Goal: Task Accomplishment & Management: Complete application form

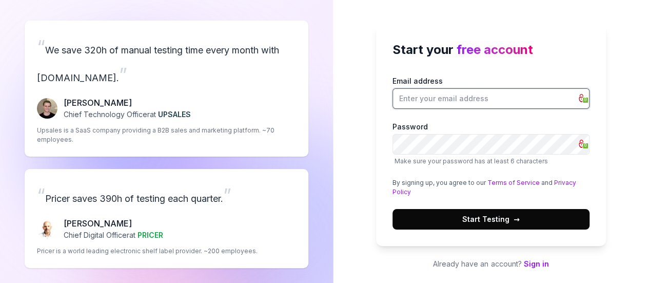
click at [474, 105] on input "Email address 0" at bounding box center [490, 98] width 197 height 21
click at [470, 104] on input "Email address 0" at bounding box center [490, 98] width 197 height 21
click at [403, 94] on input "Email address 0" at bounding box center [490, 98] width 197 height 21
type input "[EMAIL_ADDRESS][DOMAIN_NAME]"
click at [499, 211] on button "Start Testing →" at bounding box center [490, 219] width 197 height 21
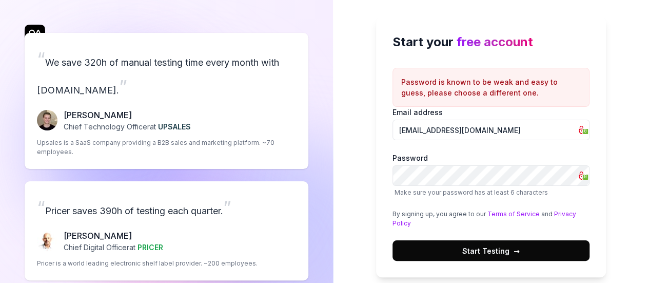
click at [493, 253] on span "Start Testing →" at bounding box center [490, 250] width 57 height 11
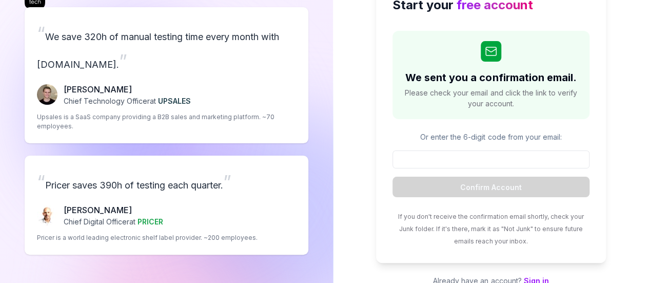
scroll to position [55, 0]
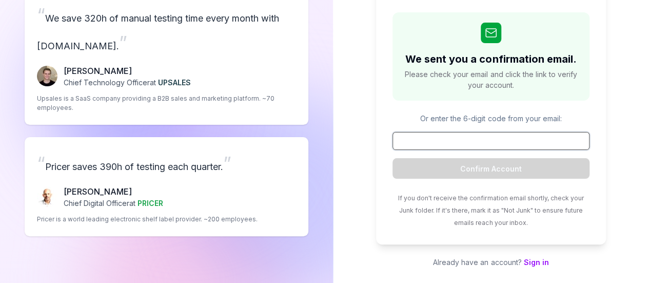
click at [424, 147] on input at bounding box center [490, 141] width 197 height 18
paste input "307213"
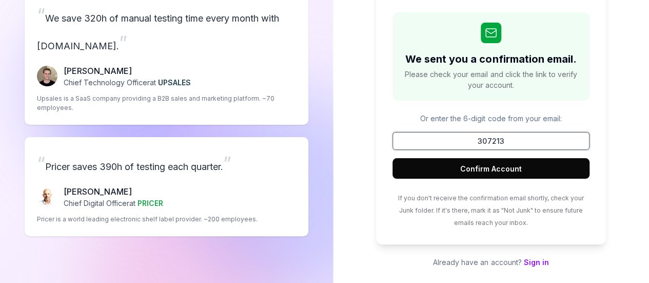
type input "307213"
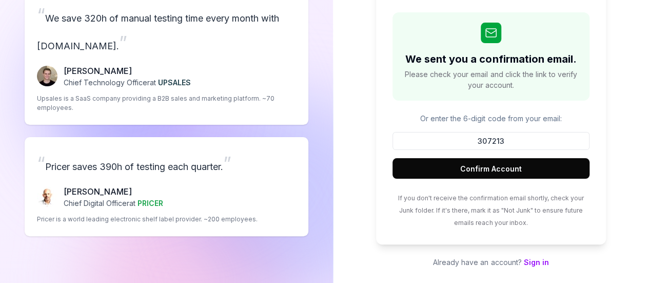
click at [444, 162] on button "Confirm Account" at bounding box center [490, 168] width 197 height 21
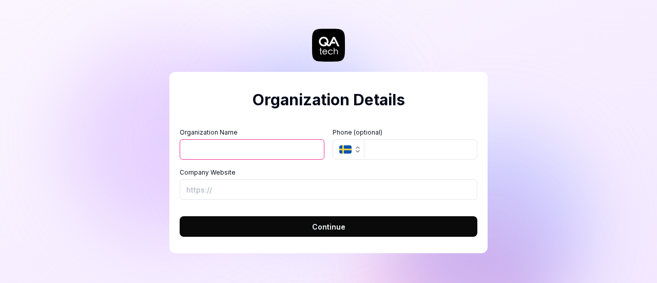
click at [235, 159] on input "Organization Name" at bounding box center [252, 149] width 145 height 21
type input "SundayProduct"
click at [351, 146] on button "SE" at bounding box center [347, 149] width 31 height 21
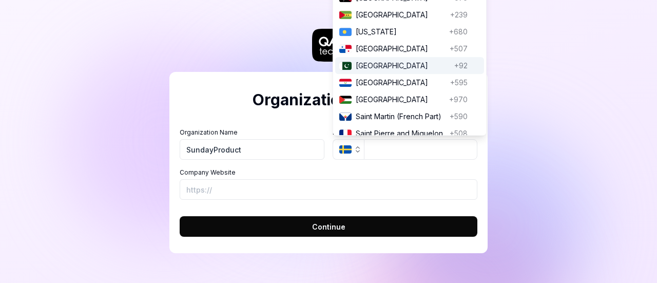
type input "papp"
click at [360, 62] on span "Pakistan" at bounding box center [402, 65] width 94 height 11
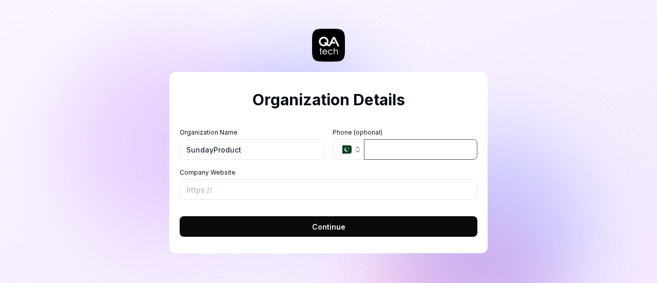
click at [380, 145] on input "tel" at bounding box center [420, 149] width 113 height 21
type input "0304 0643525"
click at [205, 181] on input "Company Website" at bounding box center [329, 189] width 298 height 21
type input "[URL][DOMAIN_NAME]"
click at [304, 232] on button "Continue" at bounding box center [329, 226] width 298 height 21
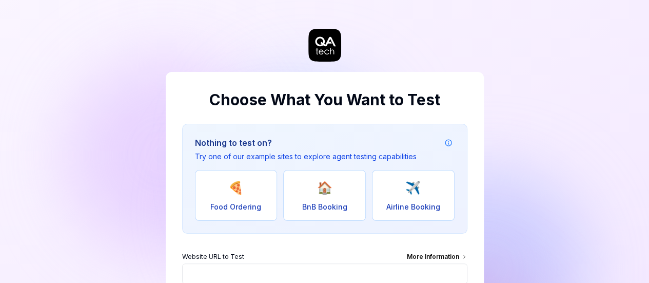
scroll to position [93, 0]
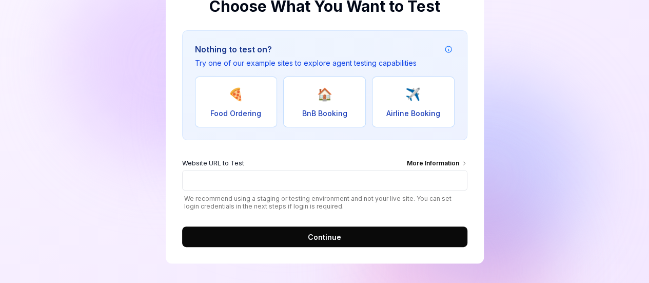
click at [448, 53] on button "Example attribution information" at bounding box center [448, 49] width 12 height 12
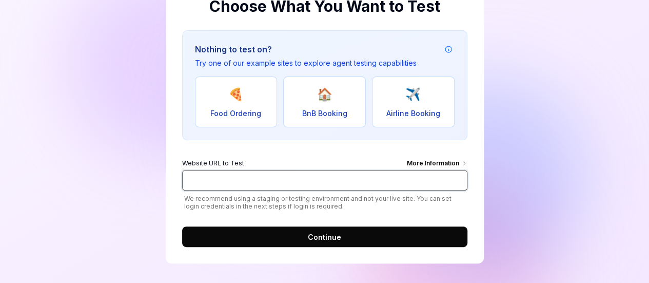
click at [240, 182] on input "Website URL to Test More Information" at bounding box center [324, 180] width 285 height 21
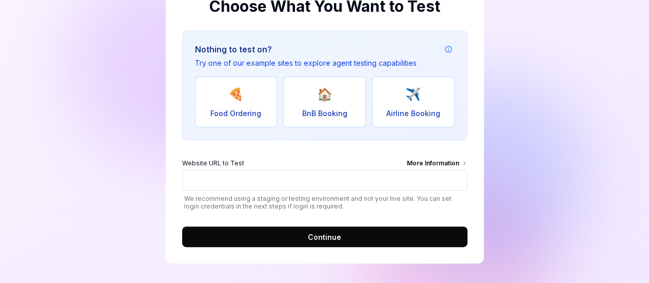
click at [385, 164] on div "Website URL to Test More Information" at bounding box center [324, 164] width 285 height 11
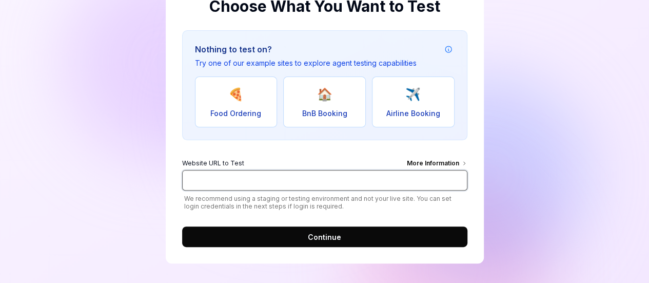
click at [385, 170] on input "Website URL to Test More Information" at bounding box center [324, 180] width 285 height 21
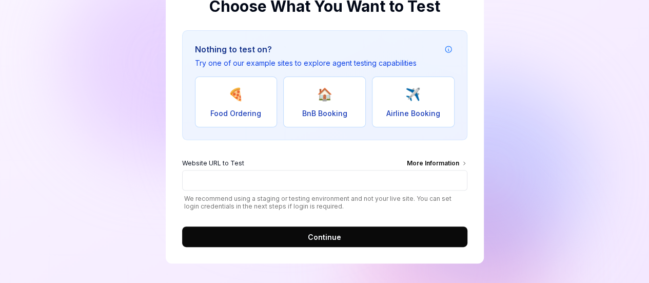
click at [434, 159] on div "More Information" at bounding box center [437, 164] width 61 height 11
click at [434, 170] on input "Website URL to Test More Information" at bounding box center [324, 180] width 285 height 21
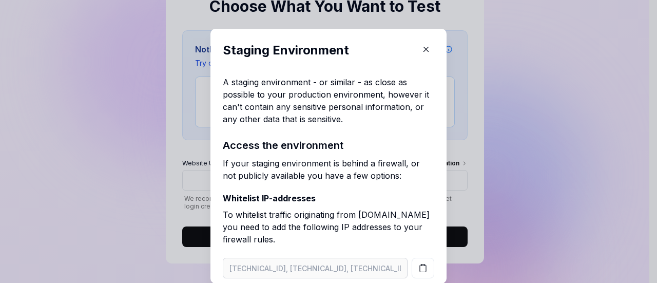
click at [421, 46] on icon "button" at bounding box center [425, 49] width 9 height 9
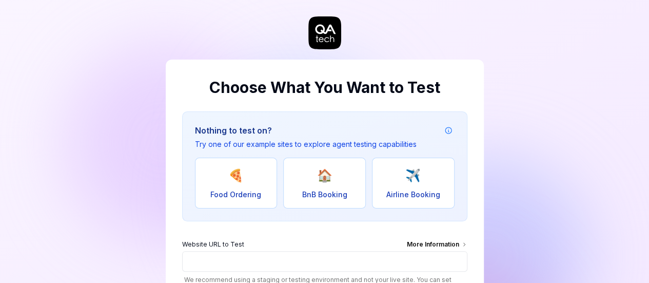
scroll to position [0, 0]
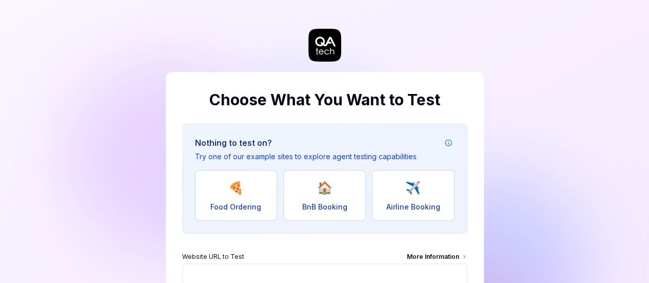
click at [318, 157] on p "Try one of our example sites to explore agent testing capabilities" at bounding box center [306, 156] width 222 height 11
click at [317, 157] on p "Try one of our example sites to explore agent testing capabilities" at bounding box center [306, 156] width 222 height 11
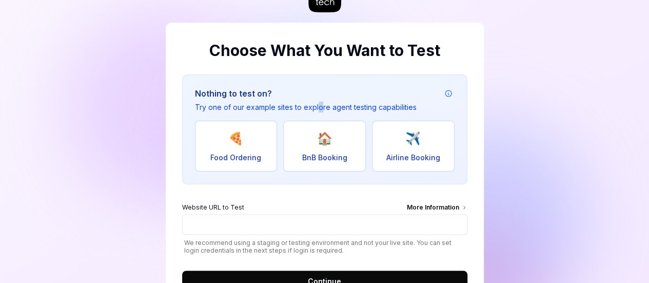
scroll to position [51, 0]
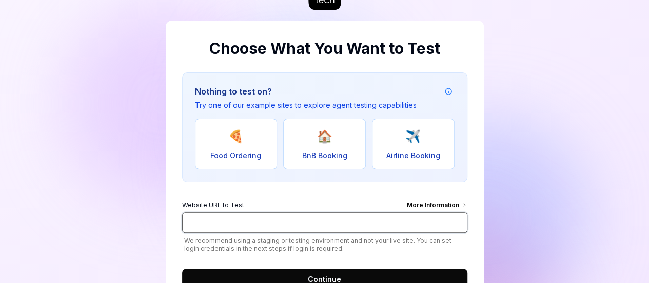
click at [238, 221] on input "Website URL to Test More Information" at bounding box center [324, 222] width 285 height 21
type input "[URL][DOMAIN_NAME]"
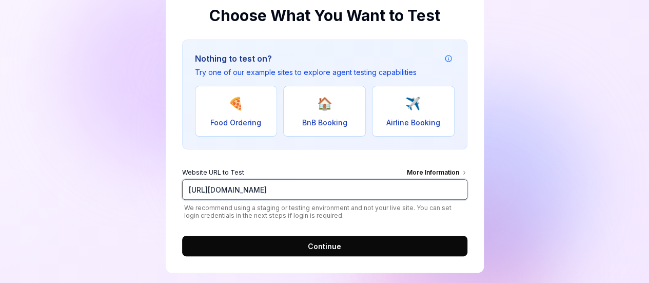
scroll to position [93, 0]
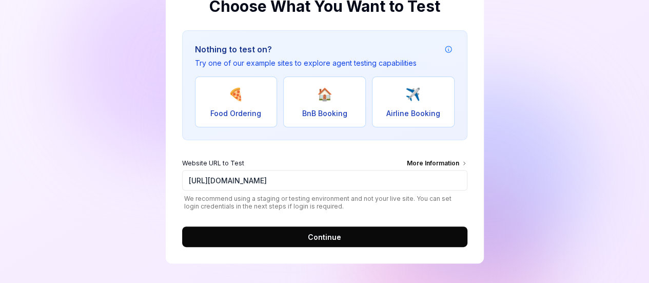
click at [277, 248] on div "Choose What You Want to Test Nothing to test on? Try one of our example sites t…" at bounding box center [325, 120] width 318 height 285
click at [289, 241] on button "Continue" at bounding box center [324, 236] width 285 height 21
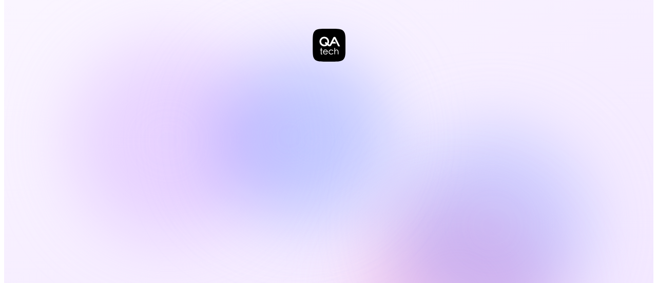
scroll to position [0, 0]
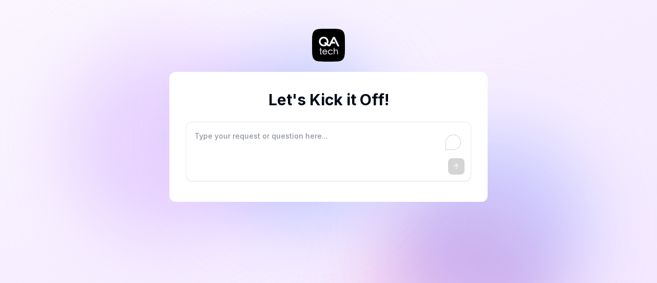
type textarea "*"
type textarea "I"
type textarea "*"
type textarea "I"
type textarea "*"
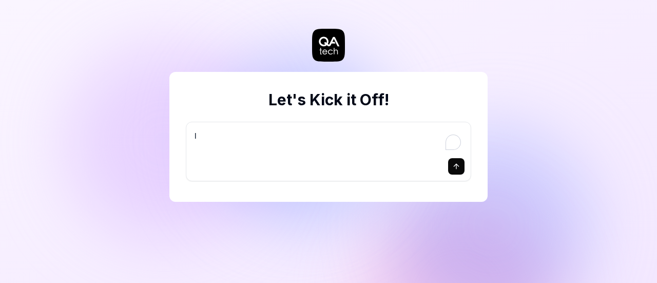
type textarea "I w"
type textarea "*"
type textarea "I wa"
type textarea "*"
type textarea "I wan"
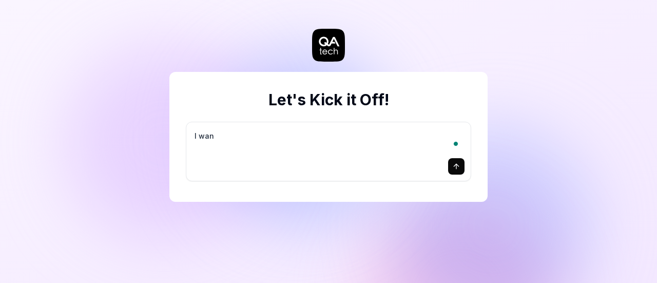
type textarea "*"
type textarea "I want"
type textarea "*"
type textarea "I want"
type textarea "*"
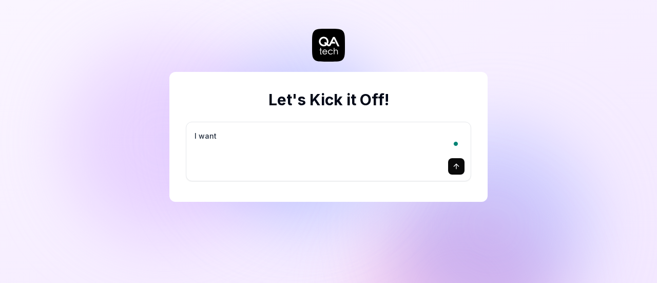
type textarea "I want a"
type textarea "*"
type textarea "I want a"
type textarea "*"
type textarea "I want a g"
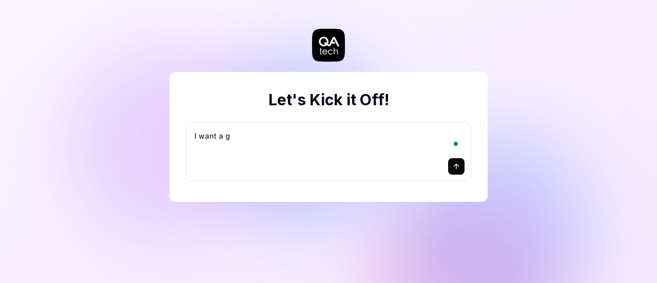
type textarea "*"
type textarea "I want a go"
type textarea "*"
type textarea "I want a goo"
type textarea "*"
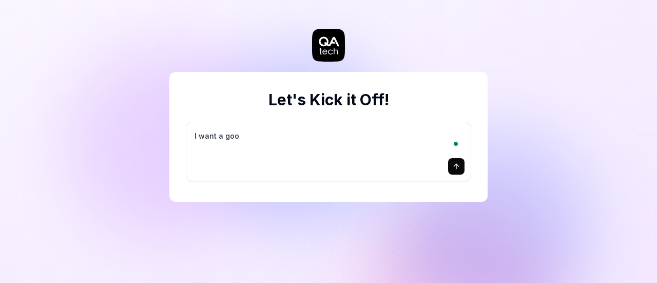
type textarea "I want a good"
type textarea "*"
type textarea "I want a good"
type textarea "*"
type textarea "I want a good t"
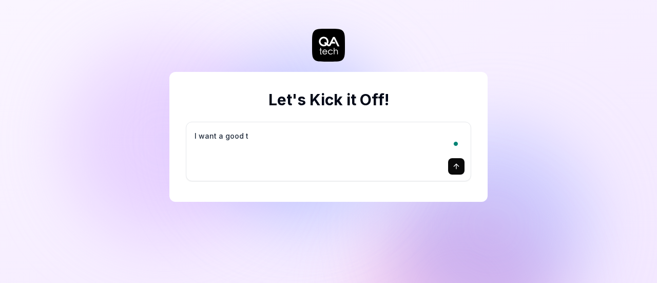
type textarea "*"
type textarea "I want a good te"
type textarea "*"
type textarea "I want a good tes"
type textarea "*"
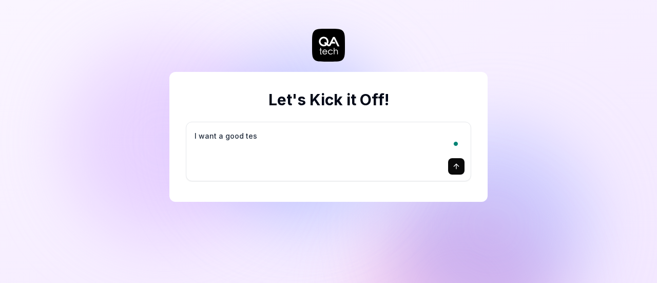
type textarea "I want a good test"
type textarea "*"
type textarea "I want a good test"
type textarea "*"
type textarea "I want a good test s"
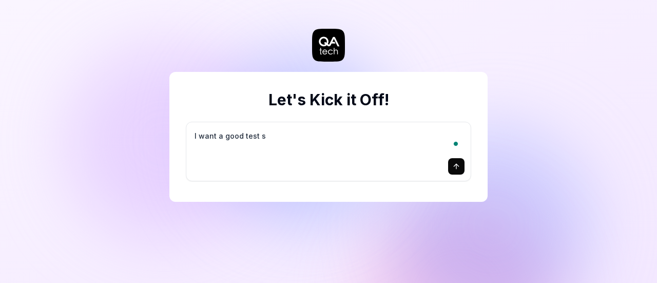
type textarea "*"
type textarea "I want a good test se"
type textarea "*"
type textarea "I want a good test set"
type textarea "*"
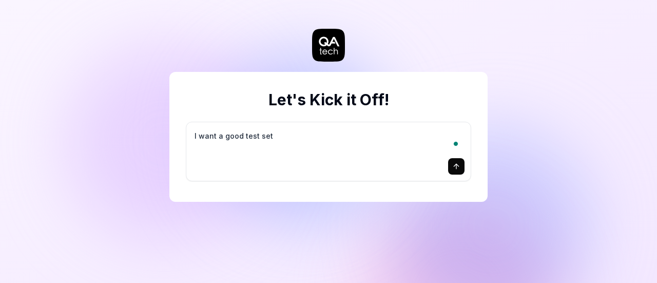
type textarea "I want a good test setu"
type textarea "*"
type textarea "I want a good test setup"
type textarea "*"
type textarea "I want a good test setup"
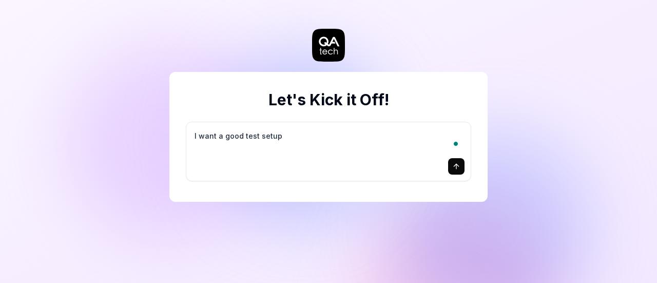
type textarea "*"
type textarea "I want a good test setup f"
type textarea "*"
type textarea "I want a good test setup fo"
type textarea "*"
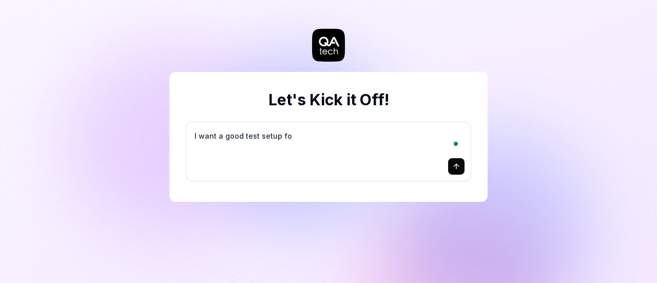
type textarea "I want a good test setup for"
type textarea "*"
type textarea "I want a good test setup for"
type textarea "*"
type textarea "I want a good test setup for m"
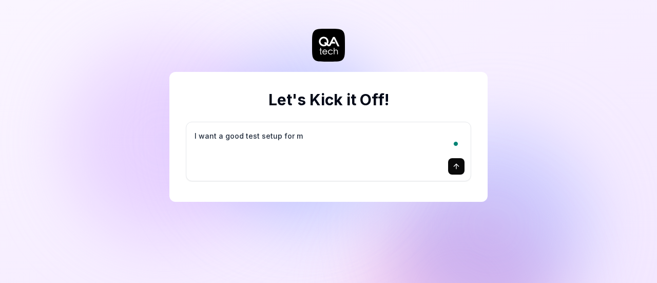
type textarea "*"
type textarea "I want a good test setup for my"
type textarea "*"
type textarea "I want a good test setup for my"
type textarea "*"
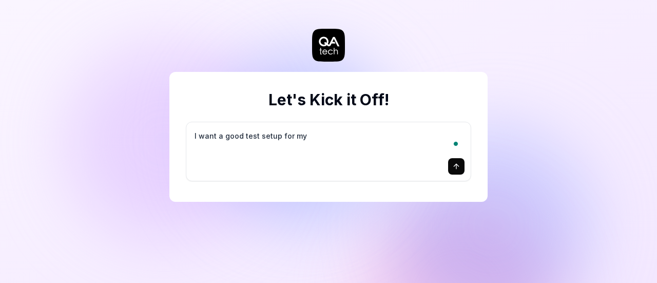
type textarea "I want a good test setup for my s"
type textarea "*"
type textarea "I want a good test setup for my si"
type textarea "*"
type textarea "I want a good test setup for my sit"
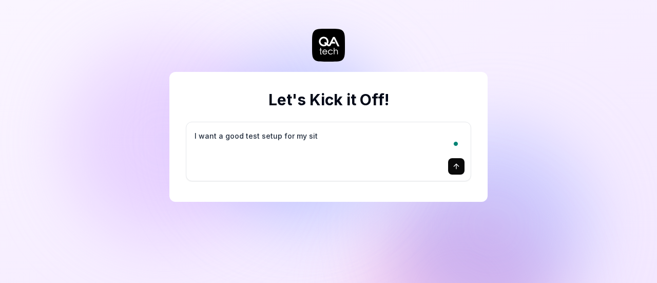
type textarea "*"
type textarea "I want a good test setup for my site"
type textarea "*"
type textarea "I want a good test setup for my site"
type textarea "*"
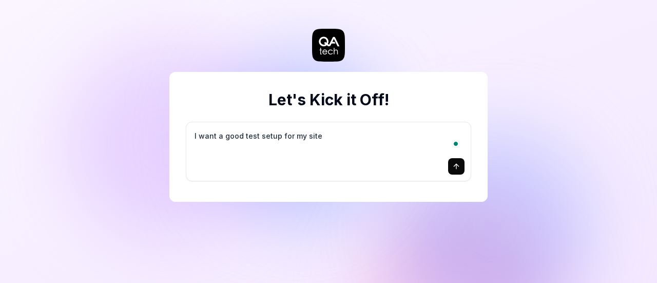
type textarea "I want a good test setup for my site -"
type textarea "*"
type textarea "I want a good test setup for my site -"
type textarea "*"
type textarea "I want a good test setup for my site - h"
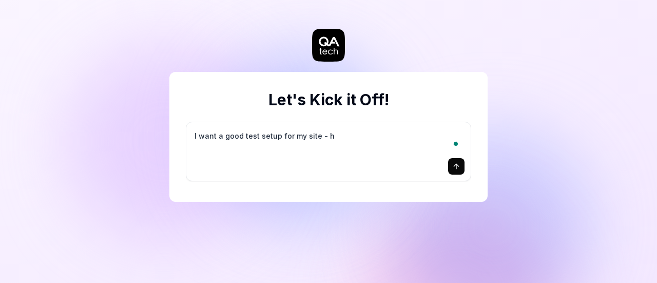
type textarea "*"
type textarea "I want a good test setup for my site - he"
type textarea "*"
type textarea "I want a good test setup for my site - hel"
type textarea "*"
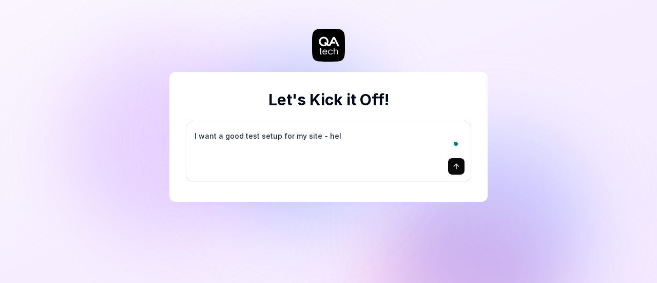
type textarea "I want a good test setup for my site - help"
type textarea "*"
type textarea "I want a good test setup for my site - help"
type textarea "*"
type textarea "I want a good test setup for my site - help m"
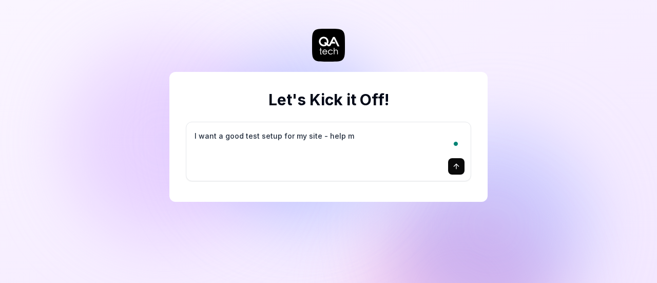
type textarea "*"
type textarea "I want a good test setup for my site - help me"
type textarea "*"
type textarea "I want a good test setup for my site - help me"
type textarea "*"
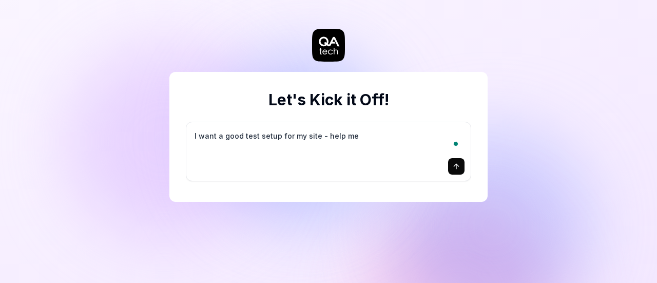
type textarea "I want a good test setup for my site - help me c"
type textarea "*"
type textarea "I want a good test setup for my site - help me cr"
type textarea "*"
type textarea "I want a good test setup for my site - help me cre"
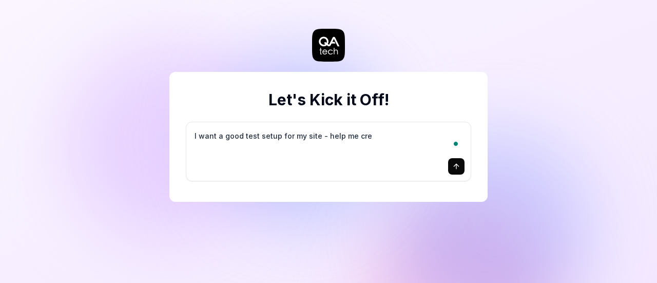
type textarea "*"
type textarea "I want a good test setup for my site - help me crea"
type textarea "*"
type textarea "I want a good test setup for my site - help me creat"
type textarea "*"
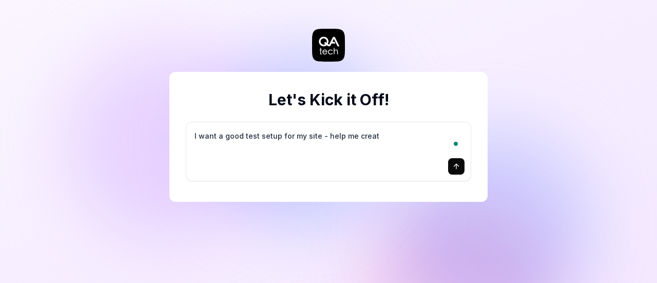
type textarea "I want a good test setup for my site - help me create"
type textarea "*"
type textarea "I want a good test setup for my site - help me create"
type textarea "*"
type textarea "I want a good test setup for my site - help me create t"
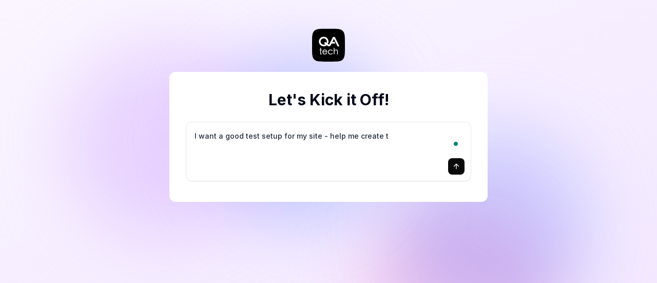
type textarea "*"
type textarea "I want a good test setup for my site - help me create th"
type textarea "*"
type textarea "I want a good test setup for my site - help me create the"
type textarea "*"
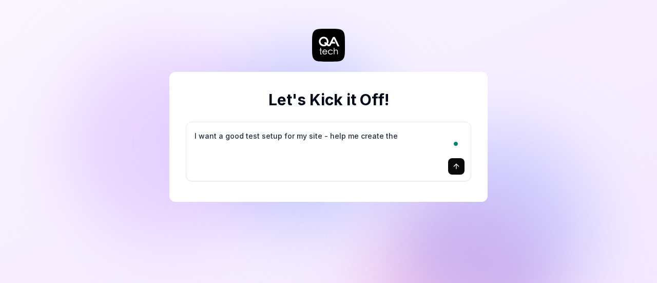
type textarea "I want a good test setup for my site - help me create the"
type textarea "*"
type textarea "I want a good test setup for my site - help me create the f"
type textarea "*"
type textarea "I want a good test setup for my site - help me create the fi"
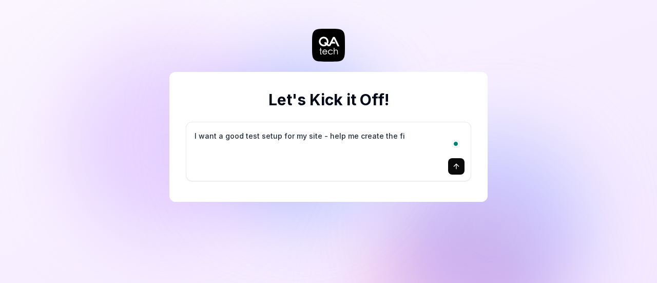
type textarea "*"
type textarea "I want a good test setup for my site - help me create the fir"
type textarea "*"
type textarea "I want a good test setup for my site - help me create the firs"
type textarea "*"
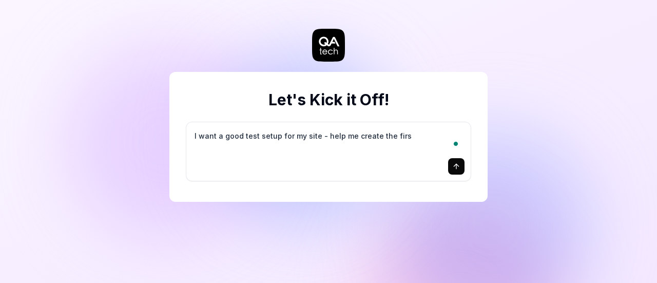
type textarea "I want a good test setup for my site - help me create the first"
type textarea "*"
type textarea "I want a good test setup for my site - help me create the first"
type textarea "*"
type textarea "I want a good test setup for my site - help me create the first 3"
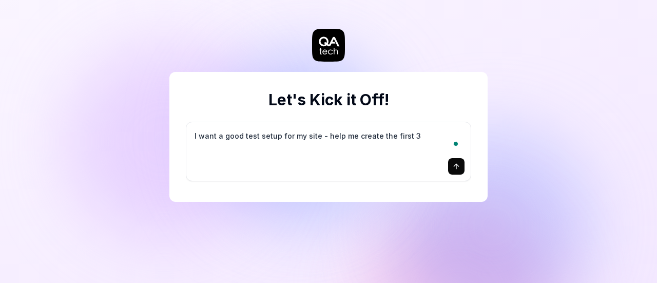
type textarea "*"
type textarea "I want a good test setup for my site - help me create the first 3-"
type textarea "*"
type textarea "I want a good test setup for my site - help me create the first 3-5"
type textarea "*"
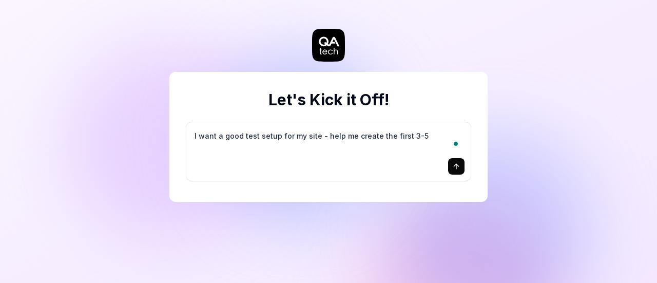
type textarea "I want a good test setup for my site - help me create the first 3-5"
type textarea "*"
type textarea "I want a good test setup for my site - help me create the first 3-5 t"
type textarea "*"
type textarea "I want a good test setup for my site - help me create the first 3-5 te"
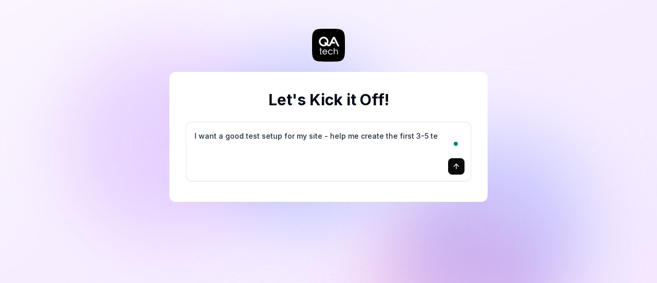
type textarea "*"
type textarea "I want a good test setup for my site - help me create the first 3-5 tes"
type textarea "*"
type textarea "I want a good test setup for my site - help me create the first 3-5 test"
type textarea "*"
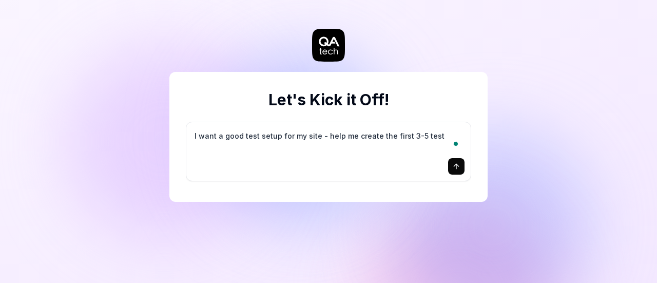
type textarea "I want a good test setup for my site - help me create the first 3-5 test"
type textarea "*"
type textarea "I want a good test setup for my site - help me create the first 3-5 test c"
type textarea "*"
type textarea "I want a good test setup for my site - help me create the first 3-5 test ca"
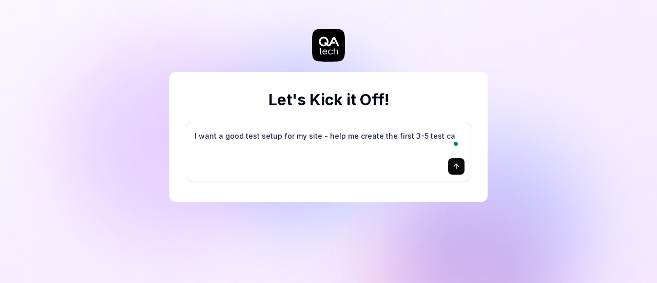
type textarea "*"
type textarea "I want a good test setup for my site - help me create the first 3-5 test cas"
type textarea "*"
type textarea "I want a good test setup for my site - help me create the first 3-5 test case"
type textarea "*"
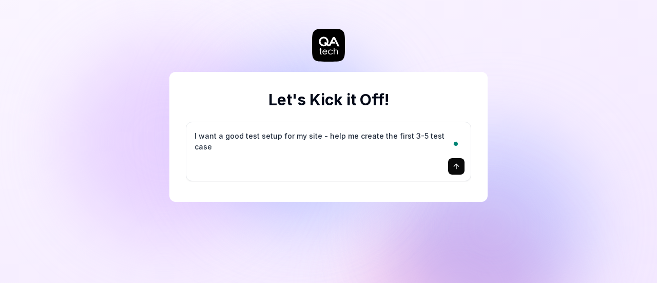
type textarea "I want a good test setup for my site - help me create the first 3-5 test cases"
click at [327, 136] on textarea "I want a good test setup for my site - help me create the first 3-5 test cases" at bounding box center [328, 141] width 272 height 26
click at [455, 140] on div "Open Grammarly." at bounding box center [455, 144] width 8 height 8
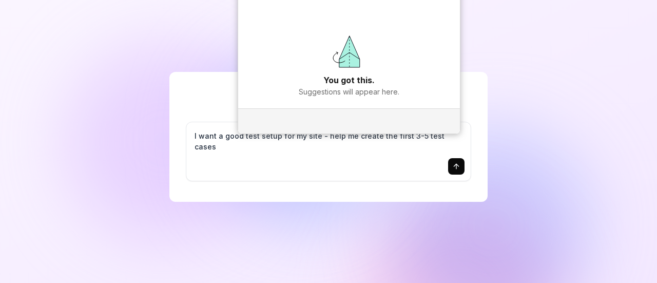
drag, startPoint x: 366, startPoint y: 173, endPoint x: 263, endPoint y: 146, distance: 106.8
click at [365, 173] on div at bounding box center [328, 166] width 272 height 16
click at [191, 136] on div "I want a good test setup for my site - help me create the first 3-5 test cases" at bounding box center [328, 151] width 284 height 58
click at [236, 159] on div at bounding box center [328, 166] width 272 height 16
click at [242, 141] on textarea "I want a good test setup for my site - help me create the first 3-5 test cases" at bounding box center [328, 141] width 272 height 26
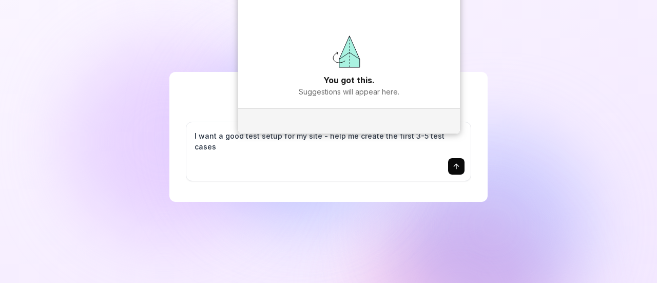
click at [195, 130] on textarea "I want a good test setup for my site - help me create the first 3-5 test cases" at bounding box center [328, 141] width 272 height 26
click at [160, 129] on div "Let's Kick it Off! I want a good test setup for my site - help me create the fi…" at bounding box center [328, 141] width 657 height 283
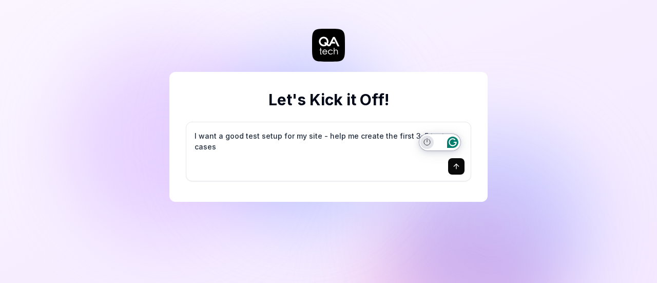
click at [427, 144] on icon "Turn off Grammarly on this website" at bounding box center [426, 142] width 7 height 8
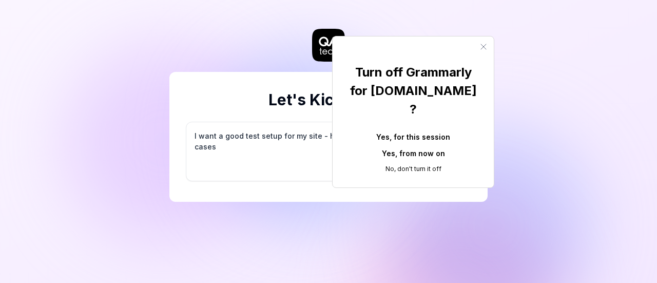
click at [479, 47] on icon "Close" at bounding box center [483, 47] width 8 height 8
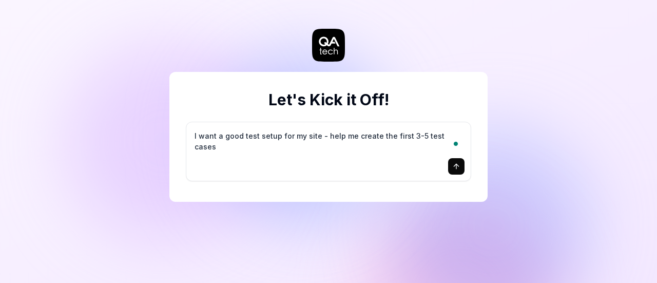
click at [413, 134] on textarea "I want a good test setup for my site - help me create the first 3-5 test cases" at bounding box center [328, 141] width 272 height 26
click at [416, 135] on textarea "I want a good test setup for my site - help me create the first 3-5 test cases" at bounding box center [328, 141] width 272 height 26
click at [414, 137] on textarea "I want a good test setup for my site - help me create the first 3-5 test cases" at bounding box center [328, 141] width 272 height 26
type textarea "*"
type textarea "I want a good test setup for my site - help me create the first 3-15 test cases"
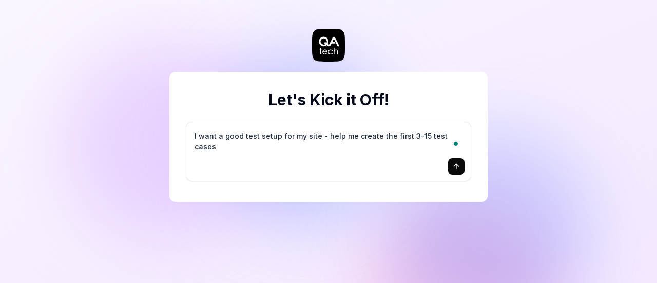
click at [409, 135] on textarea "I want a good test setup for my site - help me create the first 3-15 test cases" at bounding box center [328, 141] width 272 height 26
type textarea "*"
type textarea "I want a good test setup for my site - help me create the first -15 test cases"
type textarea "*"
type textarea "I want a good test setup for my site - help me create the first 5-15 test cases"
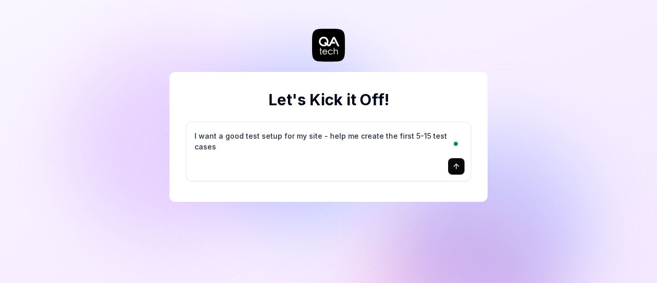
click at [460, 172] on button "submit" at bounding box center [456, 166] width 16 height 16
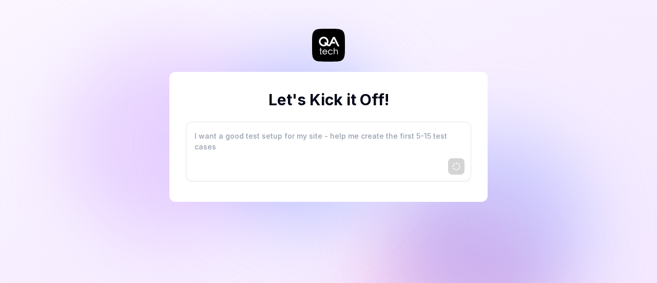
type textarea "*"
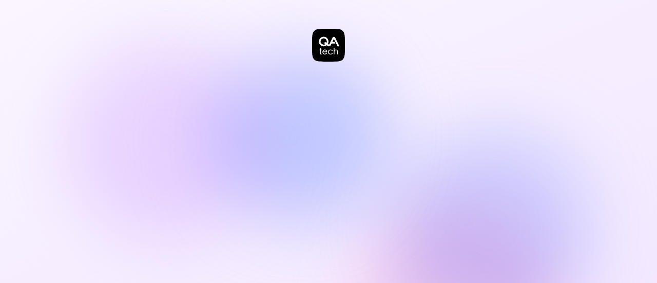
drag, startPoint x: 282, startPoint y: 154, endPoint x: 360, endPoint y: 183, distance: 83.6
click at [360, 183] on div at bounding box center [328, 141] width 657 height 283
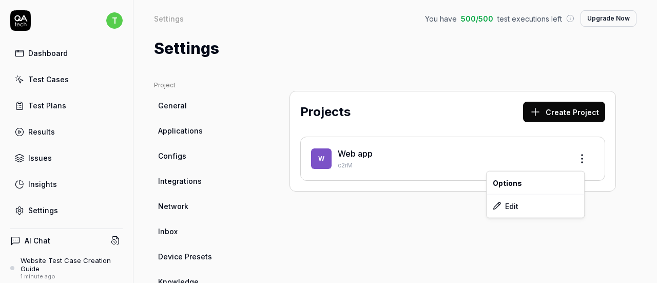
click at [576, 162] on html "t Dashboard Test Cases Test Plans Results Issues Insights Settings AI Chat Webs…" at bounding box center [328, 141] width 657 height 283
click at [520, 204] on div "Edit" at bounding box center [534, 205] width 97 height 23
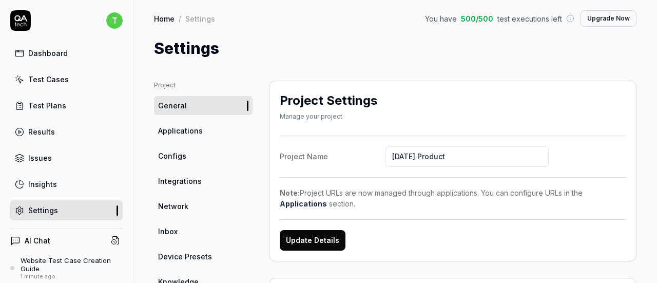
type input "[DATE] Product"
click at [333, 232] on button "Update Details" at bounding box center [313, 240] width 66 height 21
click at [232, 137] on link "Applications" at bounding box center [203, 130] width 98 height 19
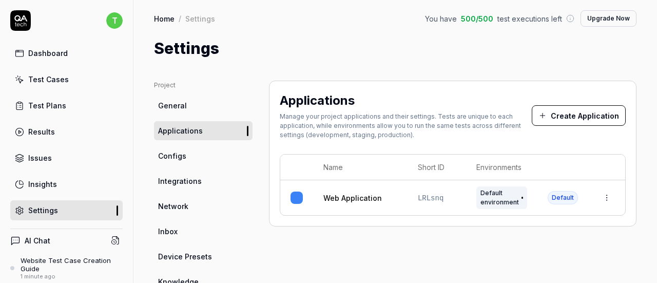
click at [209, 111] on link "General" at bounding box center [203, 105] width 98 height 19
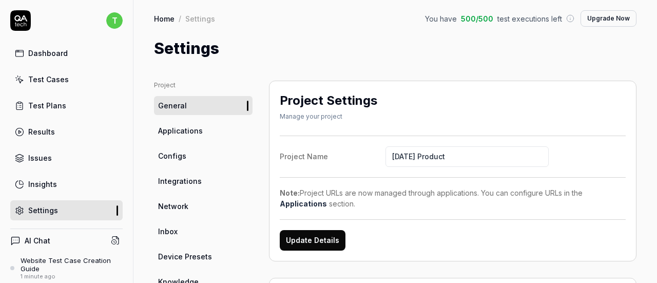
click at [332, 231] on button "Update Details" at bounding box center [313, 240] width 66 height 21
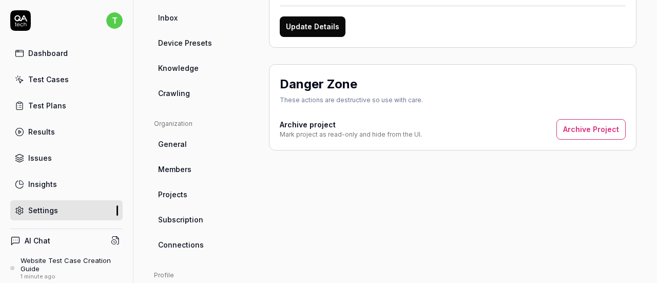
scroll to position [154, 0]
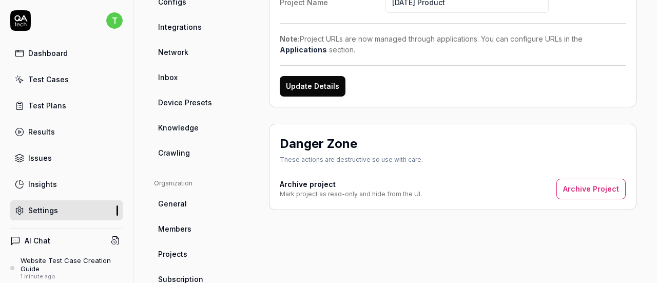
click at [201, 114] on ul "Project General Applications Configs Integrations Network Inbox Device Presets …" at bounding box center [203, 44] width 98 height 235
click at [30, 49] on div "Dashboard" at bounding box center [47, 53] width 39 height 11
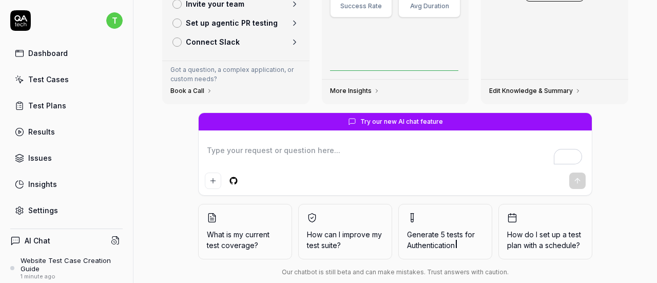
scroll to position [154, 0]
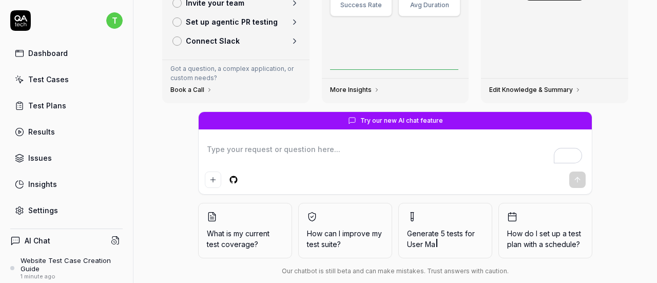
click at [61, 59] on link "Dashboard" at bounding box center [66, 53] width 112 height 20
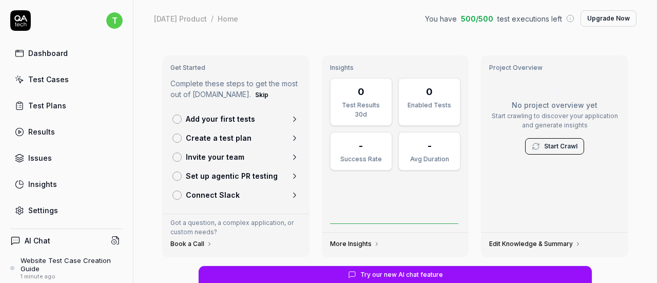
click at [58, 87] on link "Test Cases" at bounding box center [66, 79] width 112 height 20
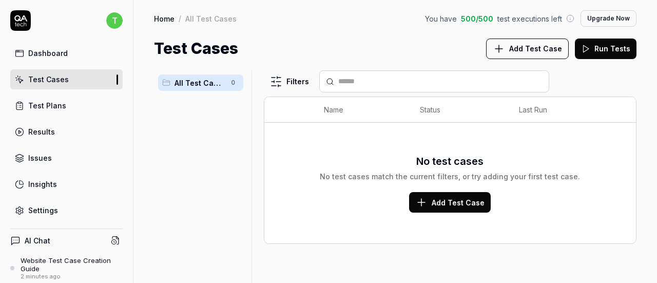
click at [44, 107] on div "Test Plans" at bounding box center [47, 105] width 38 height 11
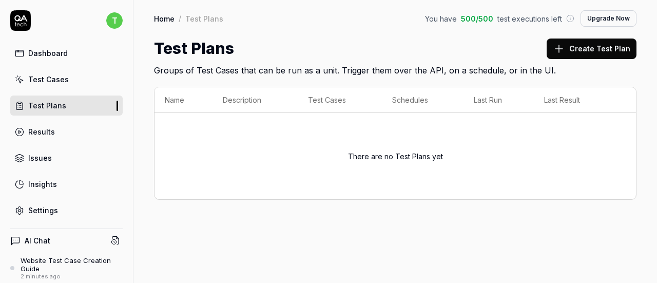
click at [469, 17] on span "500 / 500" at bounding box center [477, 18] width 32 height 11
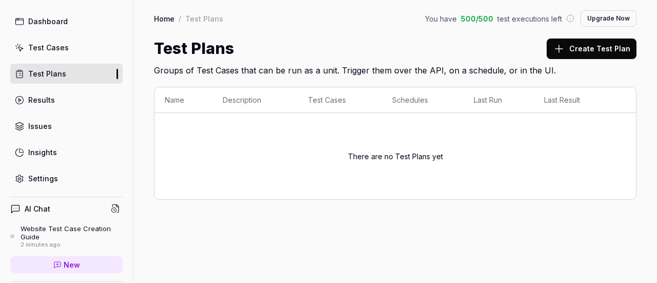
scroll to position [144, 0]
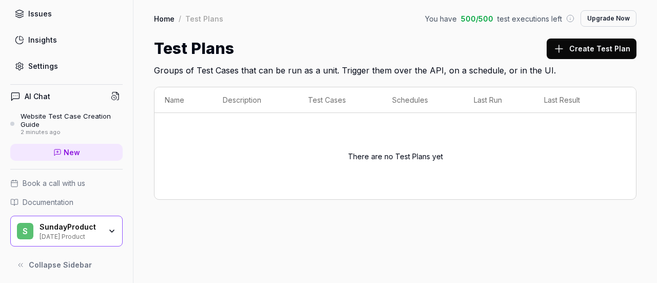
click at [96, 233] on div "SundayProduct Sunday Product" at bounding box center [73, 230] width 68 height 17
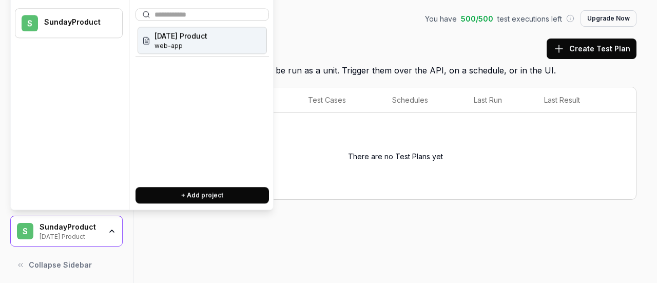
click at [96, 233] on div "SundayProduct Sunday Product" at bounding box center [73, 230] width 68 height 17
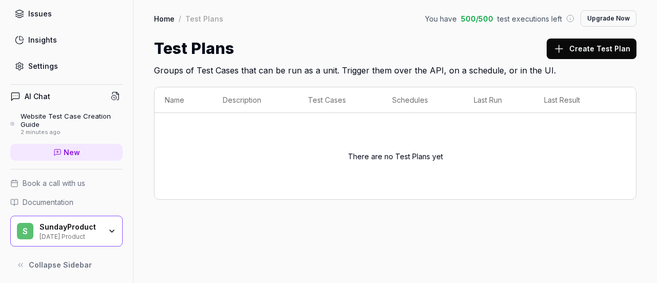
click at [96, 232] on div "SundayProduct Sunday Product" at bounding box center [73, 230] width 68 height 17
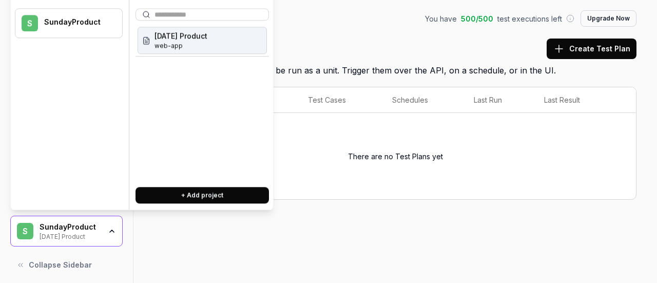
click at [96, 232] on div "SundayProduct Sunday Product" at bounding box center [73, 230] width 68 height 17
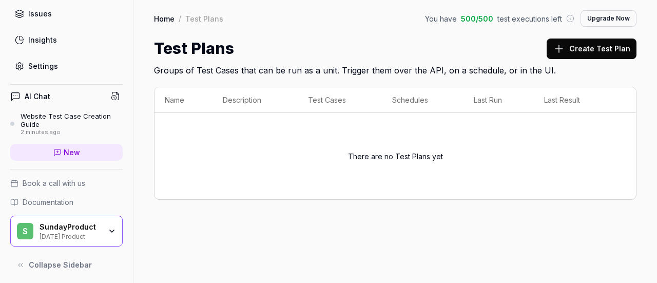
scroll to position [42, 0]
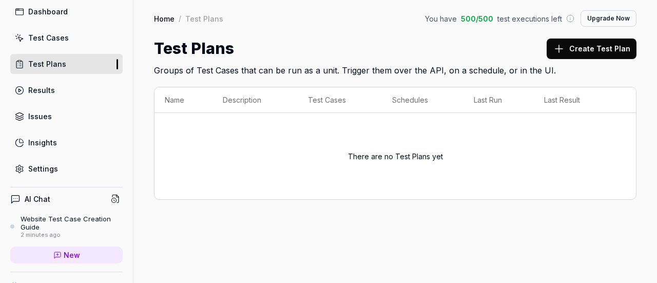
click at [59, 225] on div "Website Test Case Creation Guide" at bounding box center [72, 222] width 102 height 17
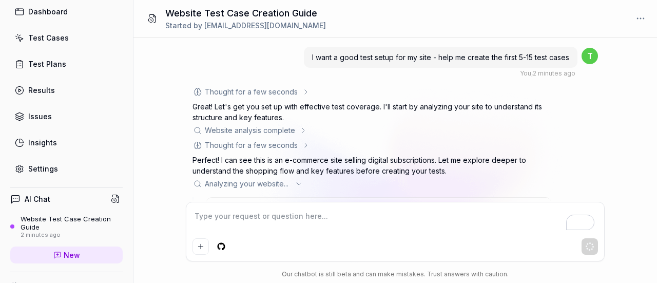
click at [48, 61] on div "Test Plans" at bounding box center [47, 63] width 38 height 11
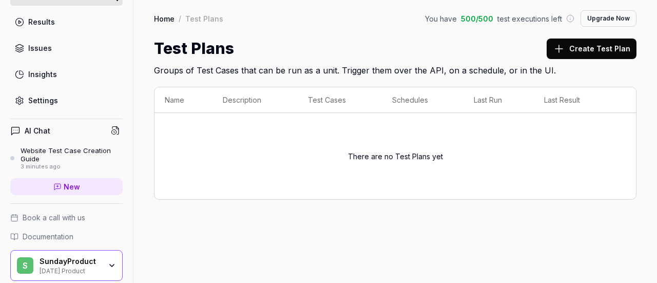
scroll to position [144, 0]
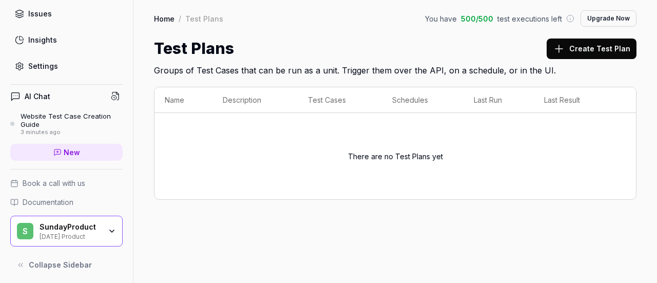
click at [61, 231] on div "[DATE] Product" at bounding box center [70, 235] width 62 height 8
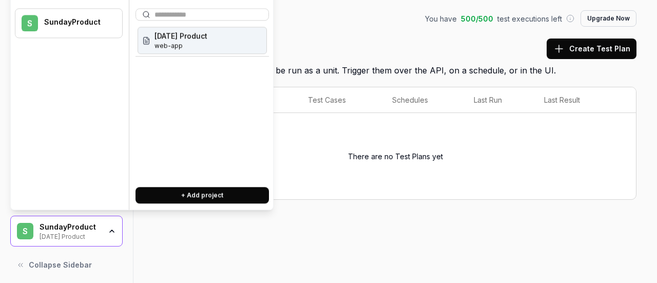
click at [65, 228] on div "SundayProduct" at bounding box center [70, 226] width 62 height 9
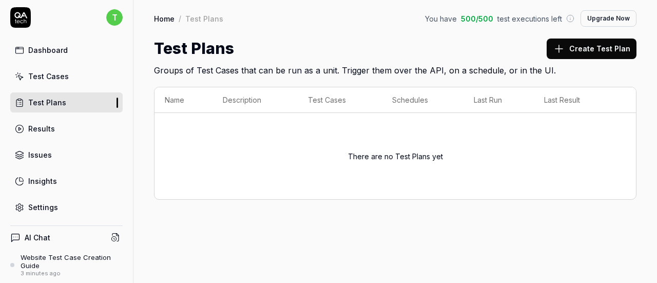
scroll to position [0, 0]
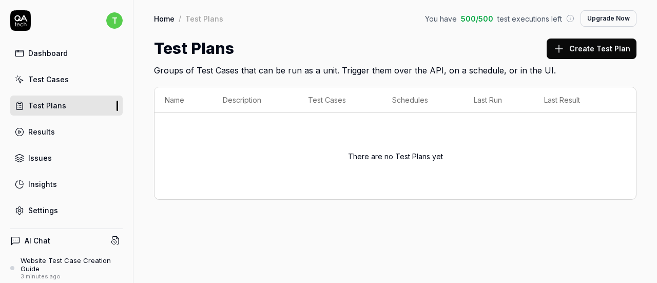
click at [62, 52] on div "Dashboard" at bounding box center [47, 53] width 39 height 11
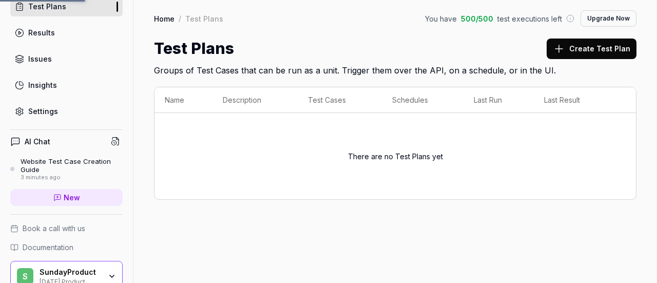
scroll to position [144, 0]
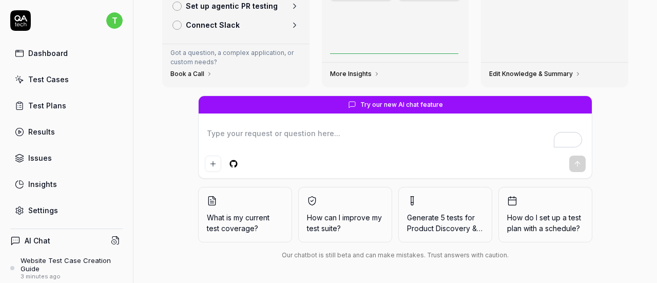
type textarea "*"
click at [40, 103] on div "Test Plans" at bounding box center [47, 105] width 38 height 11
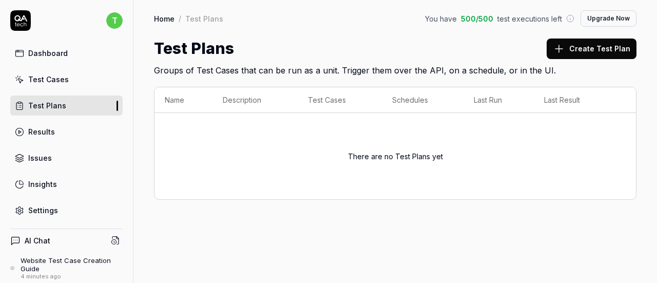
click at [583, 54] on button "Create Test Plan" at bounding box center [591, 48] width 90 height 21
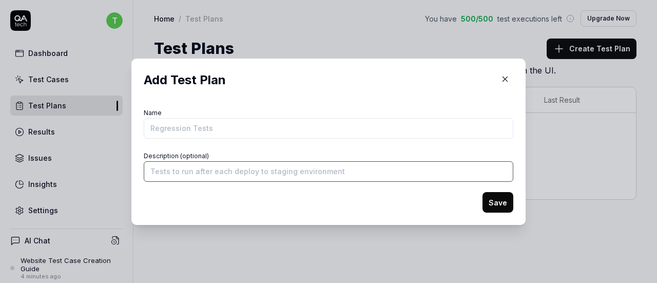
click at [246, 165] on input "Description (optional)" at bounding box center [328, 171] width 369 height 21
click at [500, 83] on icon "button" at bounding box center [504, 78] width 9 height 9
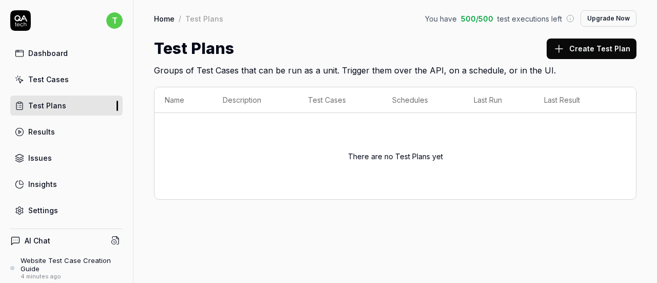
click at [72, 132] on link "Results" at bounding box center [66, 132] width 112 height 20
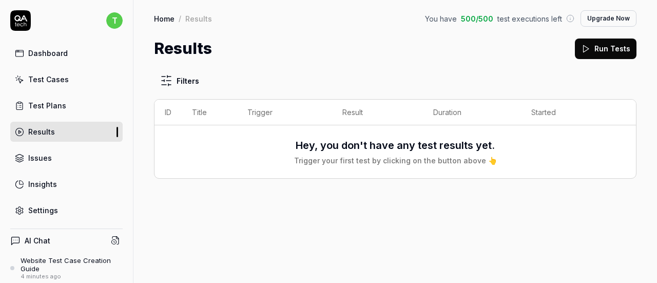
click at [82, 162] on link "Issues" at bounding box center [66, 158] width 112 height 20
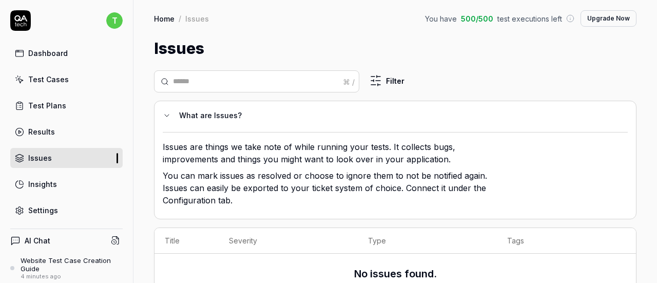
click at [76, 174] on link "Insights" at bounding box center [66, 184] width 112 height 20
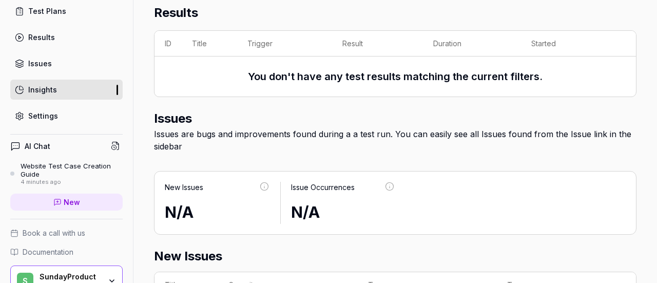
scroll to position [144, 0]
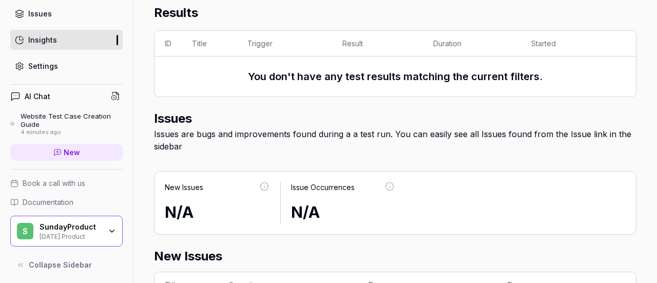
click at [54, 56] on link "Settings" at bounding box center [66, 66] width 112 height 20
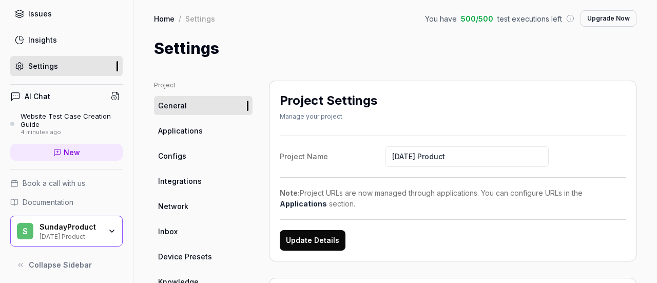
click at [181, 125] on link "Applications" at bounding box center [203, 130] width 98 height 19
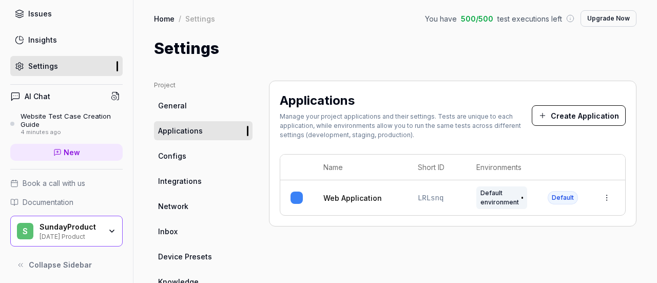
click at [605, 197] on html "t Dashboard Test Cases Test Plans Results Issues Insights Settings AI Chat Webs…" at bounding box center [328, 141] width 657 height 283
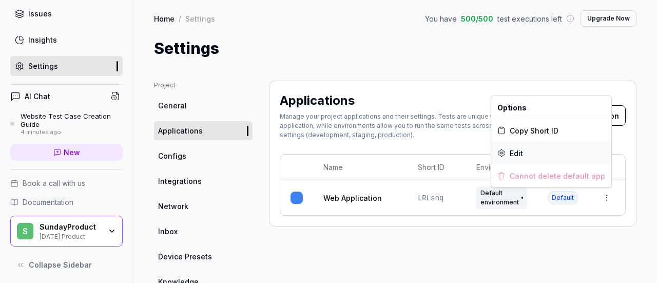
click at [510, 153] on span "Edit" at bounding box center [515, 153] width 13 height 11
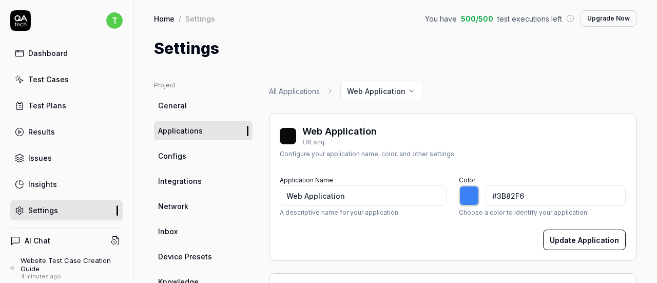
type input "*******"
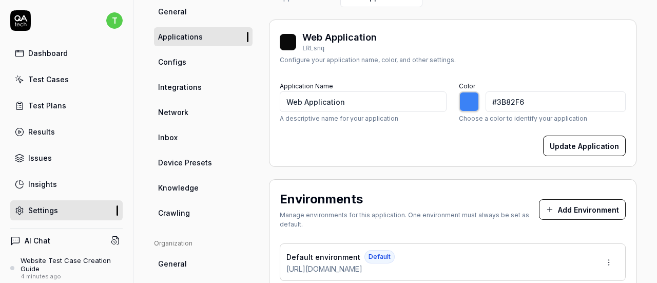
scroll to position [51, 0]
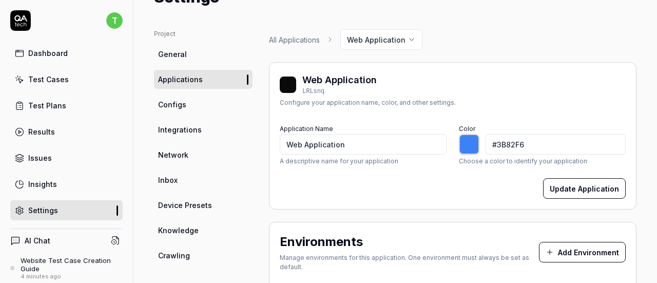
click at [192, 112] on link "Configs" at bounding box center [203, 104] width 98 height 19
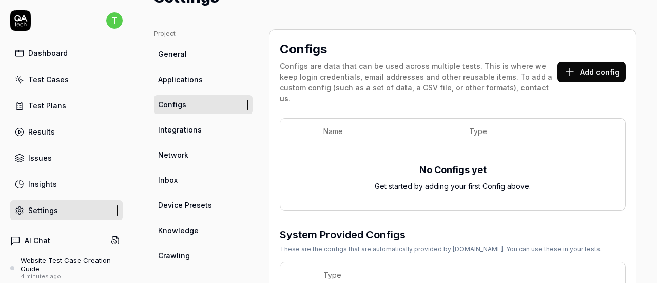
click at [303, 66] on div "Configs are data that can be used across multiple tests. This is where we keep …" at bounding box center [419, 82] width 278 height 43
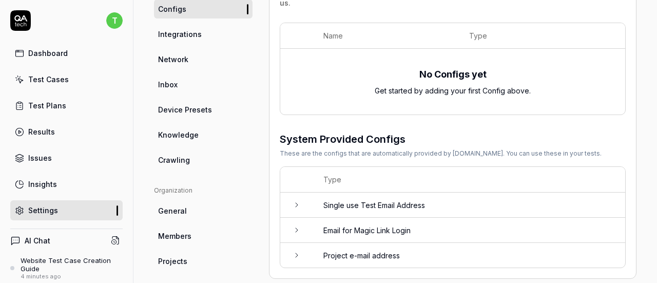
scroll to position [205, 0]
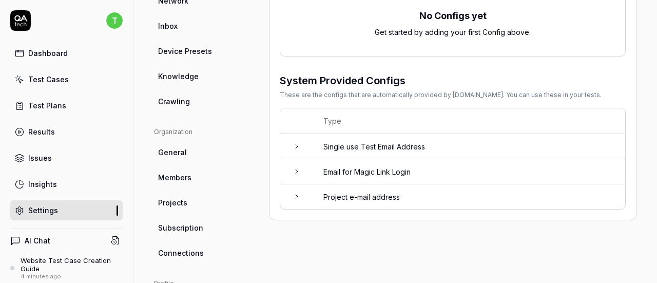
click at [431, 142] on td "Single use Test Email Address" at bounding box center [469, 146] width 312 height 25
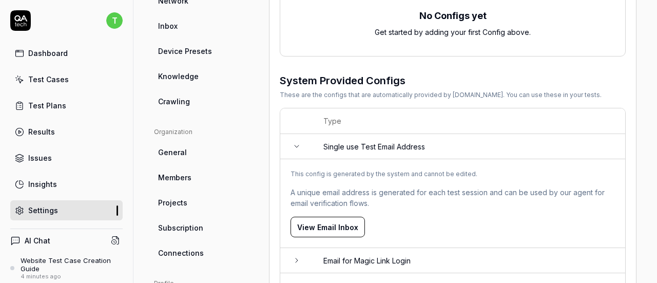
click at [460, 135] on td "Single use Test Email Address" at bounding box center [469, 146] width 312 height 25
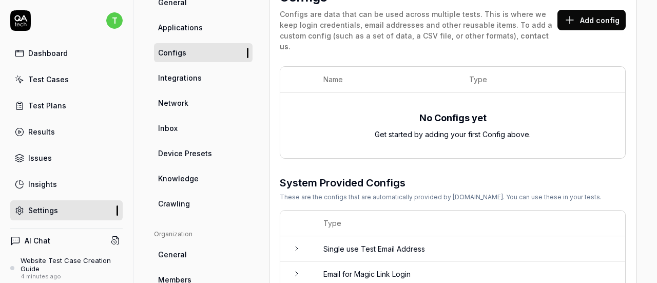
scroll to position [103, 0]
click at [176, 71] on link "Integrations" at bounding box center [203, 78] width 98 height 19
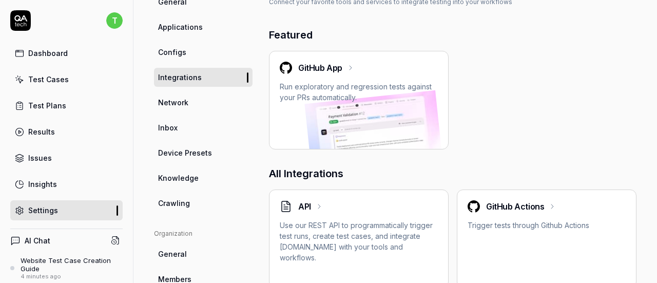
scroll to position [98, 0]
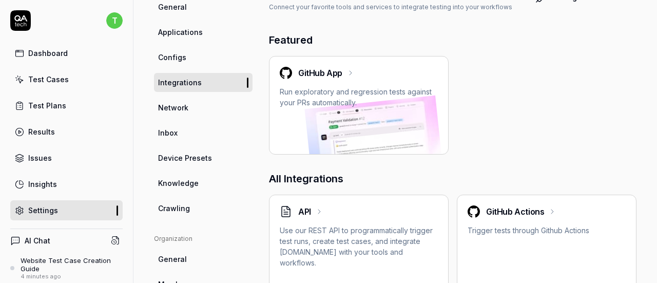
click at [196, 102] on link "Network" at bounding box center [203, 107] width 98 height 19
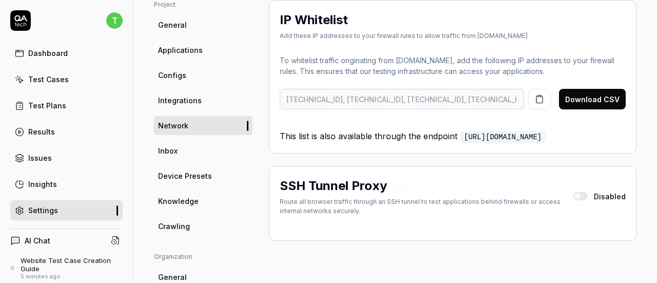
click at [199, 151] on link "Inbox" at bounding box center [203, 150] width 98 height 19
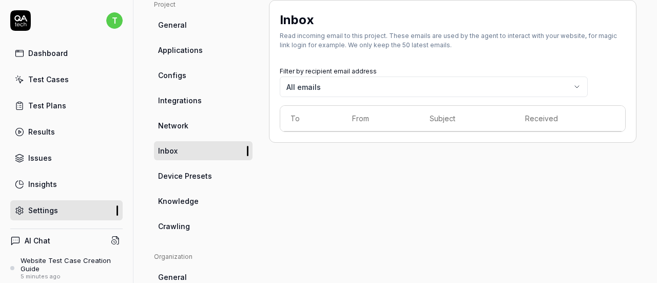
click at [191, 172] on span "Device Presets" at bounding box center [185, 175] width 54 height 11
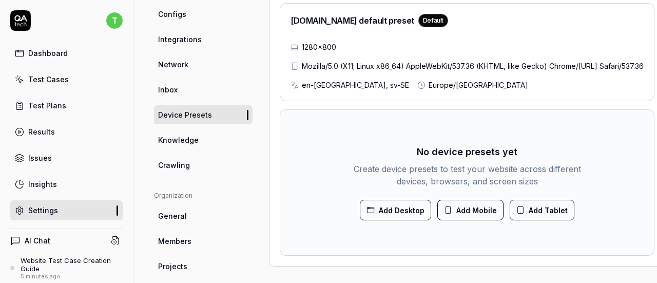
scroll to position [132, 0]
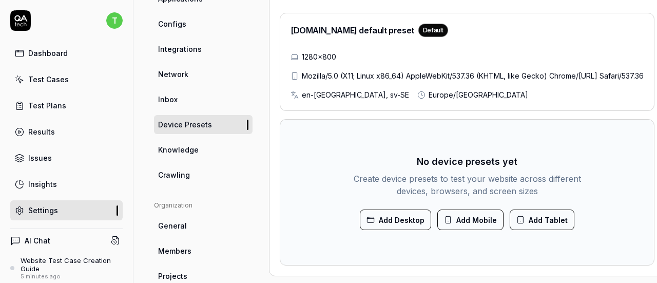
click at [200, 155] on link "Knowledge" at bounding box center [203, 149] width 98 height 19
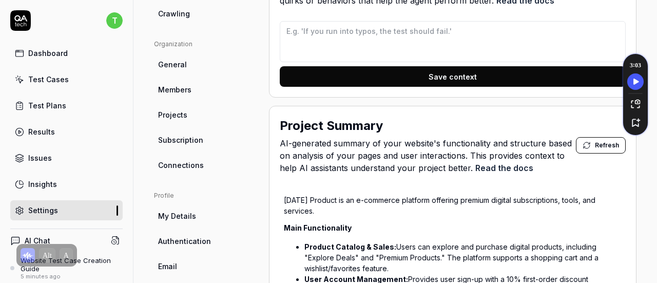
scroll to position [190, 0]
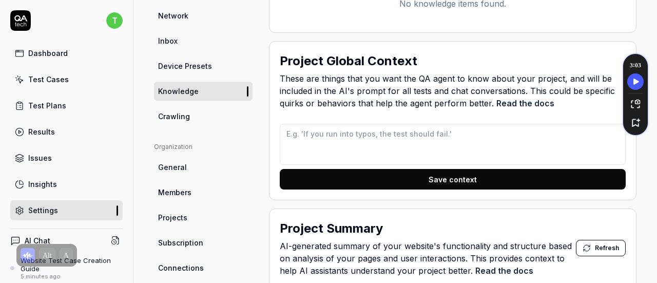
click at [181, 122] on link "Crawling" at bounding box center [203, 116] width 98 height 19
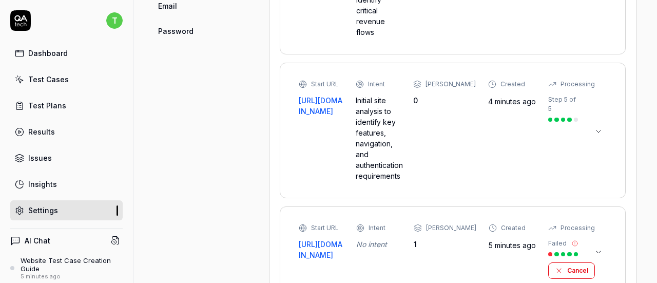
scroll to position [563, 0]
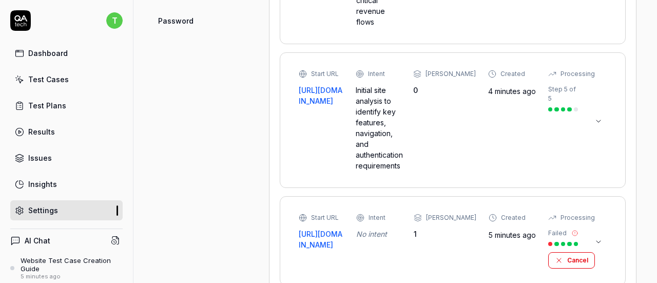
click at [602, 211] on div "Start URL [URL][DOMAIN_NAME] Intent No intent Max Depth 1 Created 5 minutes ago…" at bounding box center [452, 241] width 324 height 68
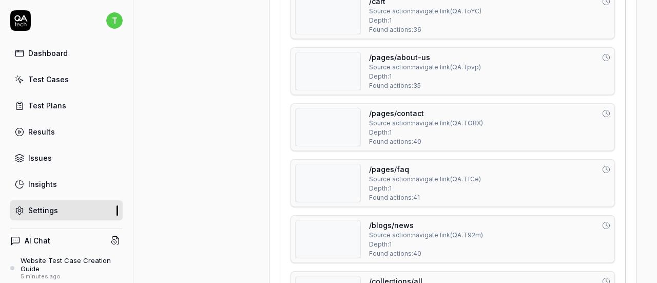
scroll to position [1290, 0]
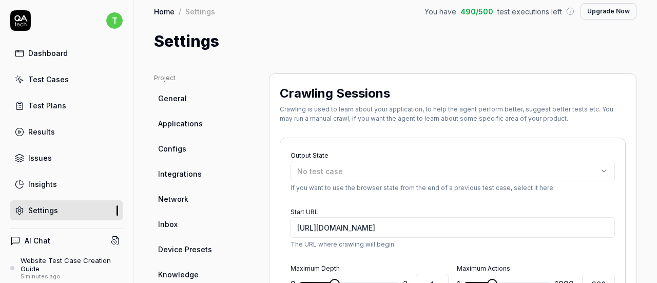
type textarea "*"
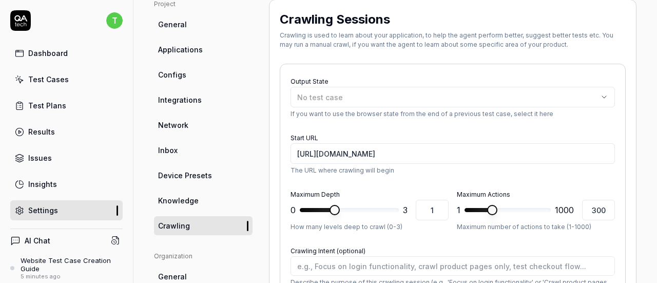
scroll to position [205, 0]
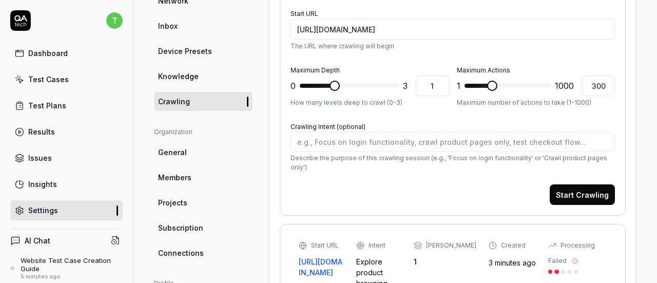
click at [195, 153] on link "General" at bounding box center [203, 152] width 98 height 19
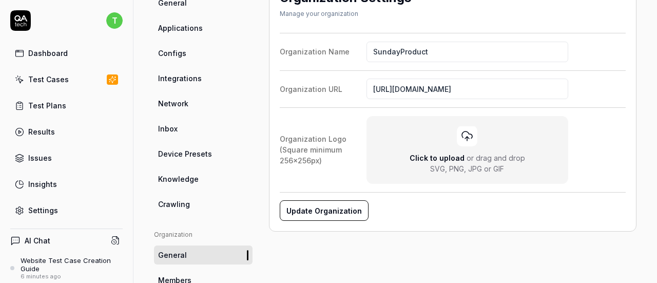
scroll to position [256, 0]
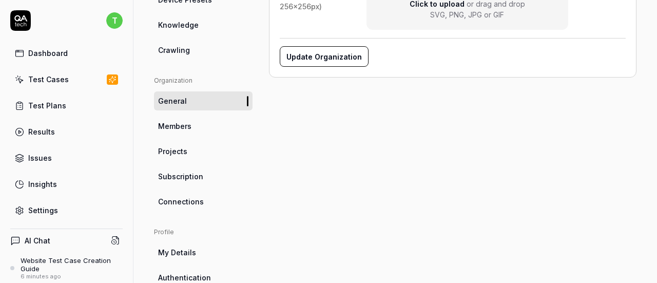
click at [194, 128] on link "Members" at bounding box center [203, 125] width 98 height 19
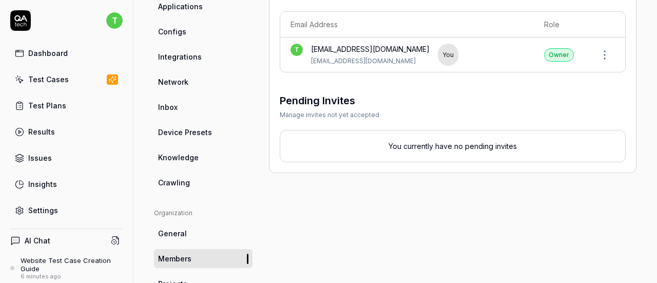
scroll to position [183, 0]
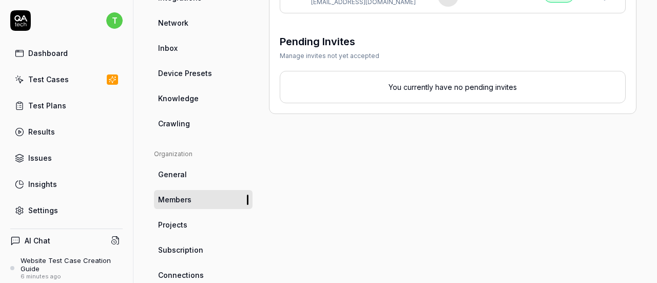
click at [166, 226] on span "Projects" at bounding box center [172, 224] width 29 height 11
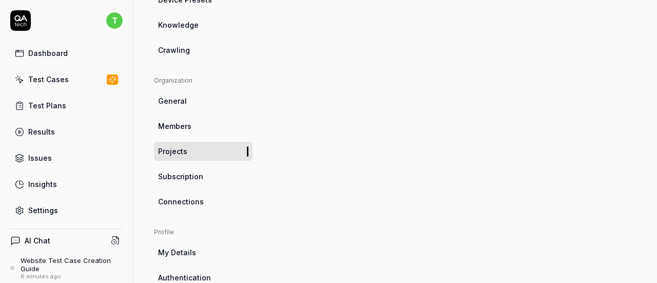
scroll to position [286, 0]
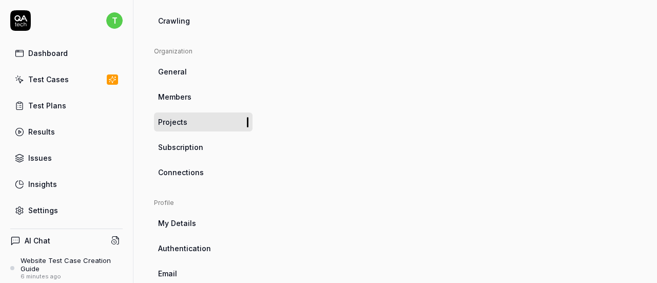
click at [202, 152] on link "Subscription" at bounding box center [203, 146] width 98 height 19
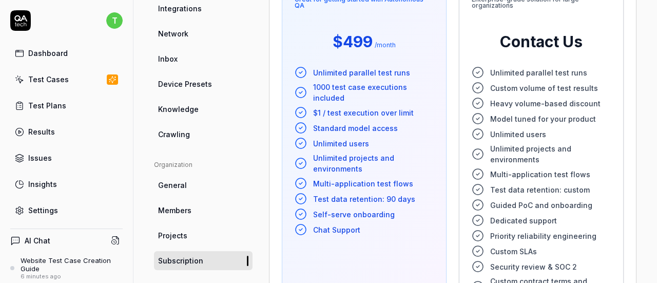
scroll to position [234, 0]
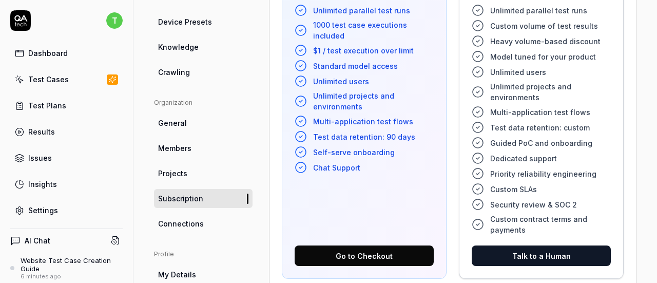
click at [186, 219] on span "Connections" at bounding box center [181, 223] width 46 height 11
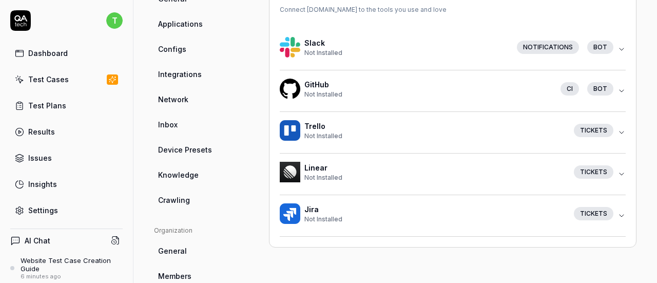
scroll to position [132, 0]
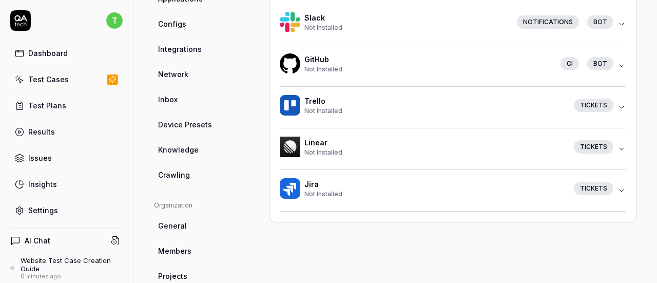
click at [619, 190] on icon "button" at bounding box center [621, 190] width 4 height 2
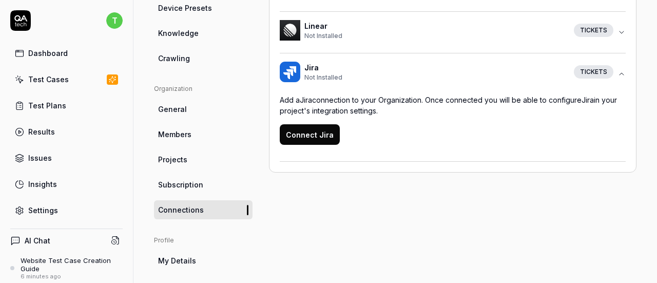
scroll to position [286, 0]
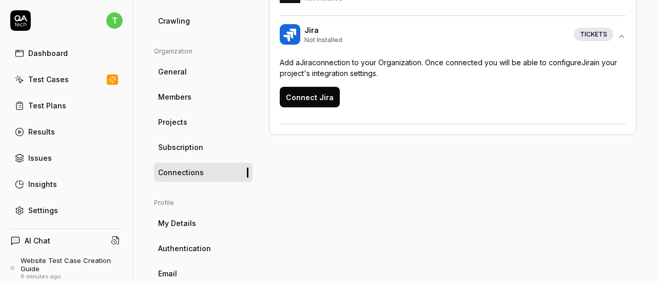
click at [187, 219] on span "My Details" at bounding box center [177, 223] width 38 height 11
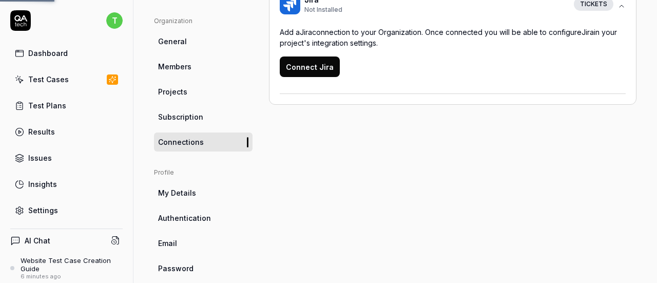
scroll to position [331, 0]
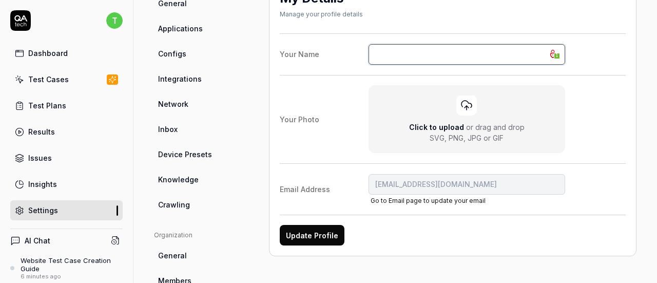
type input "[EMAIL_ADDRESS][DOMAIN_NAME]"
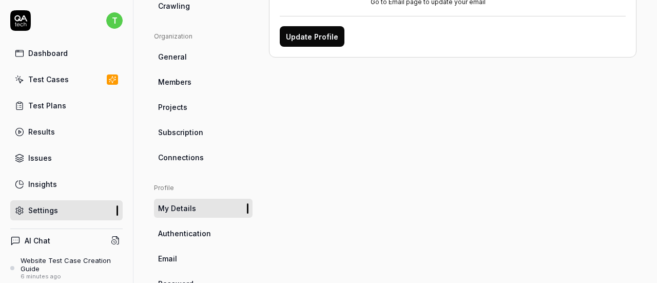
scroll to position [331, 0]
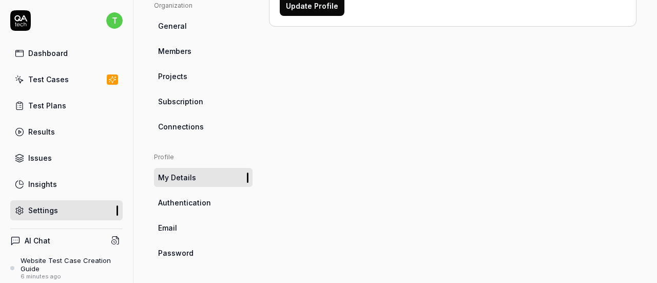
click at [188, 201] on span "Authentication" at bounding box center [184, 202] width 53 height 11
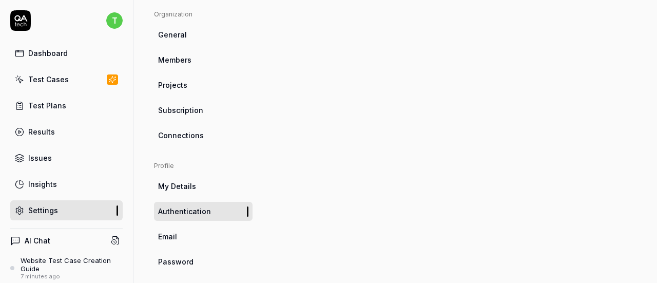
scroll to position [331, 0]
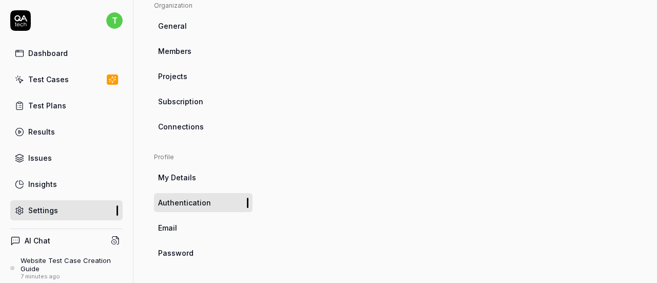
click at [191, 229] on link "Email" at bounding box center [203, 227] width 98 height 19
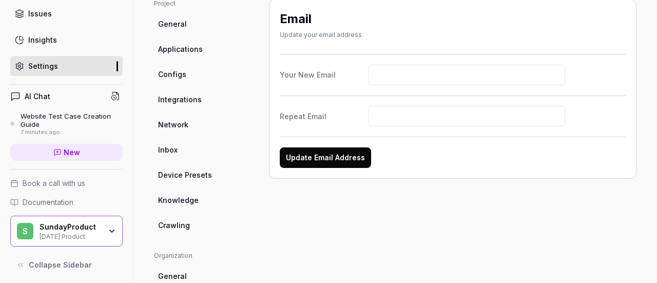
scroll to position [103, 0]
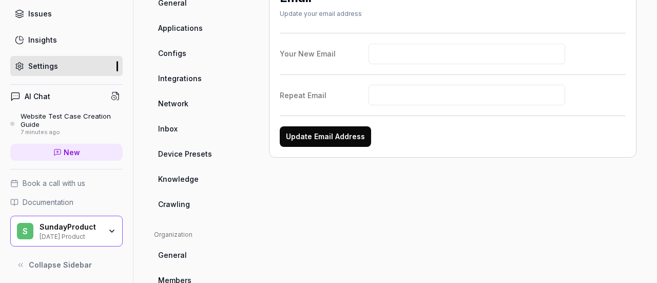
click at [43, 117] on div "Website Test Case Creation Guide" at bounding box center [72, 120] width 102 height 17
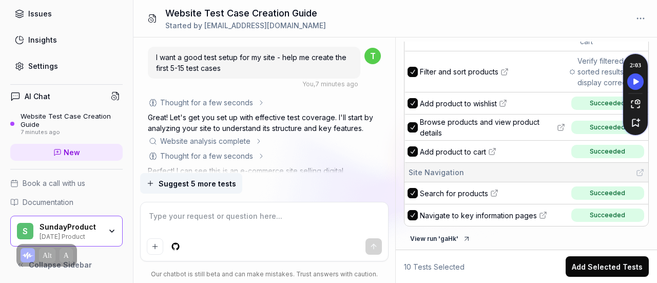
scroll to position [200, 0]
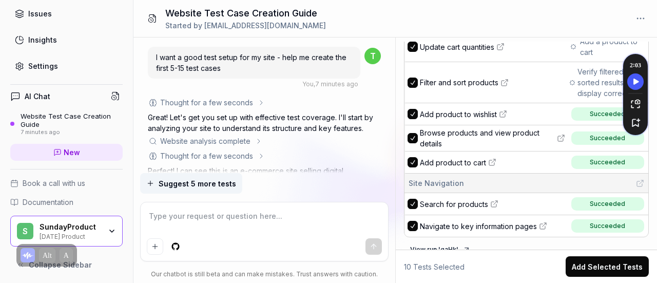
click at [589, 267] on button "Add Selected Tests" at bounding box center [606, 266] width 83 height 21
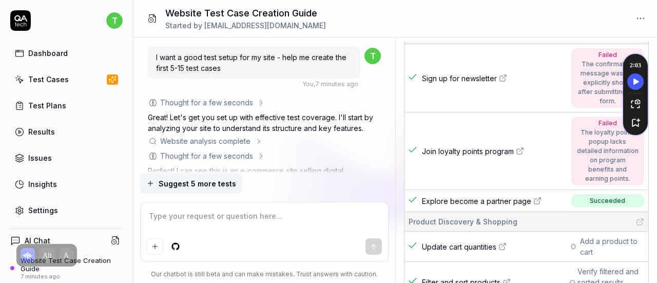
scroll to position [0, 0]
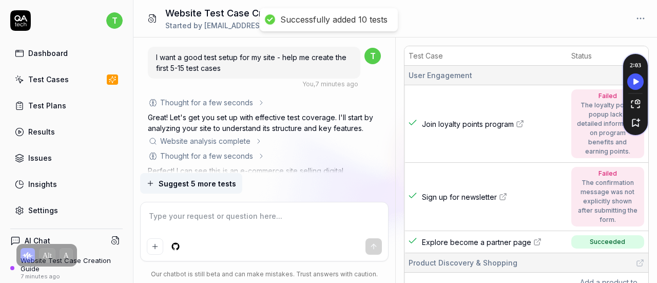
type textarea "*"
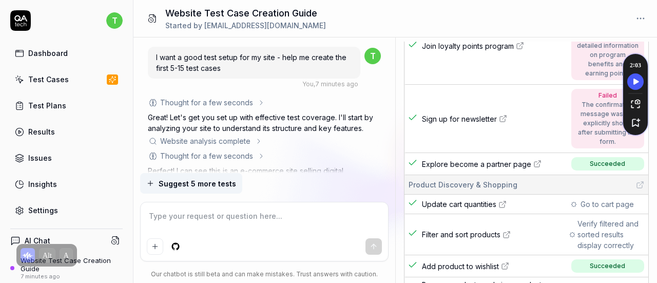
scroll to position [43, 0]
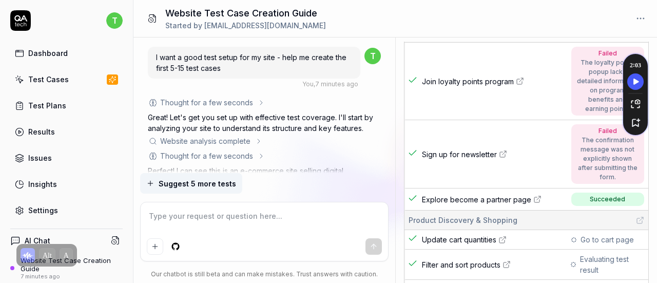
click at [64, 80] on div "Test Cases" at bounding box center [48, 79] width 41 height 11
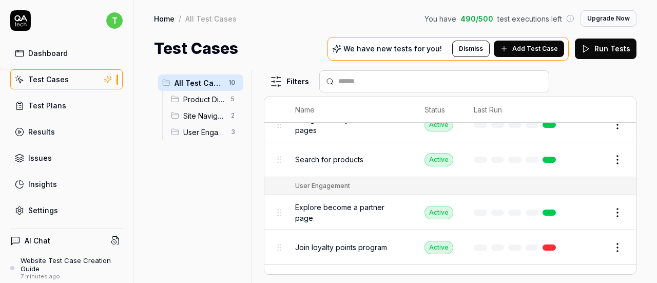
scroll to position [248, 0]
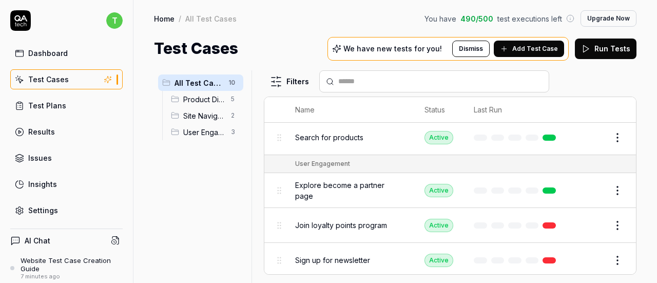
click at [182, 109] on div "Site Navigation 2" at bounding box center [205, 115] width 76 height 16
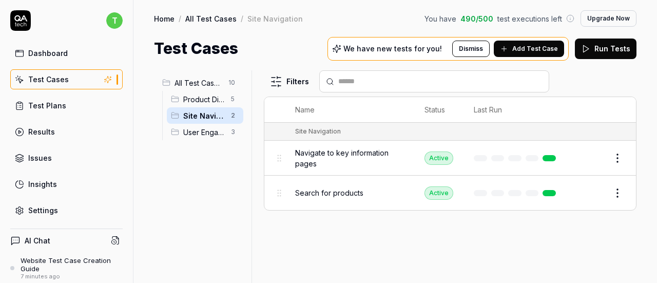
scroll to position [0, 0]
click at [195, 98] on span "Product Discovery & Shopping" at bounding box center [204, 99] width 42 height 11
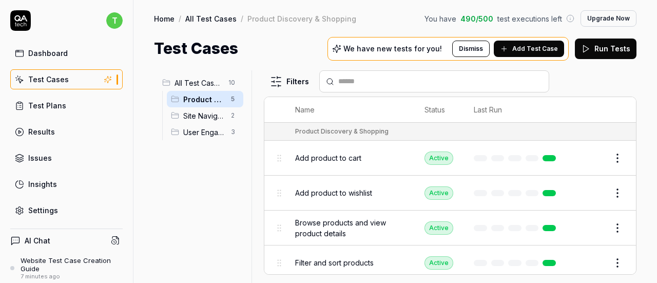
click at [194, 131] on span "User Engagement" at bounding box center [204, 132] width 42 height 11
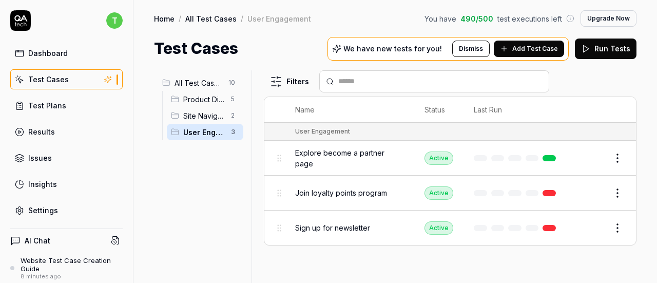
click at [353, 195] on span "Join loyalty points program" at bounding box center [341, 192] width 92 height 11
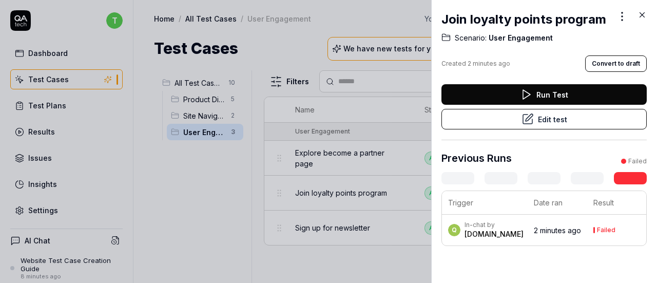
click at [497, 231] on div "Q In-chat by [DOMAIN_NAME]" at bounding box center [485, 230] width 75 height 18
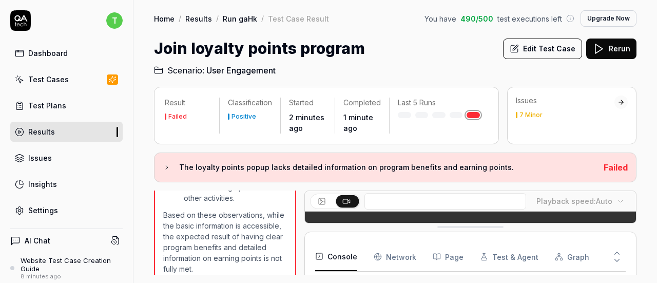
scroll to position [649, 0]
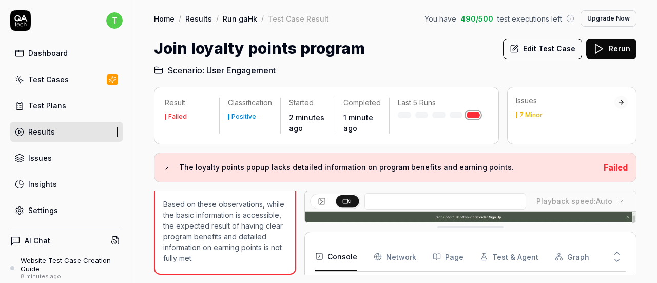
drag, startPoint x: 455, startPoint y: 227, endPoint x: 433, endPoint y: 239, distance: 24.6
click at [451, 282] on html "t Dashboard Test Cases Test Plans Results Issues Insights Settings AI Chat Webs…" at bounding box center [328, 141] width 657 height 283
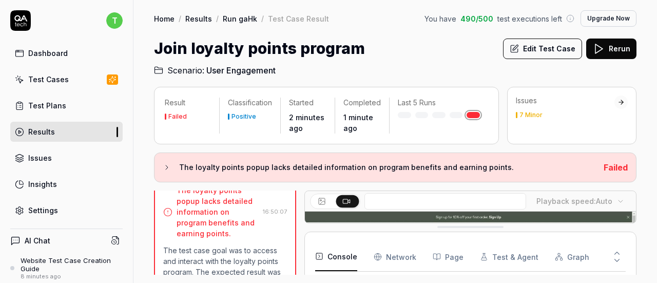
scroll to position [239, 0]
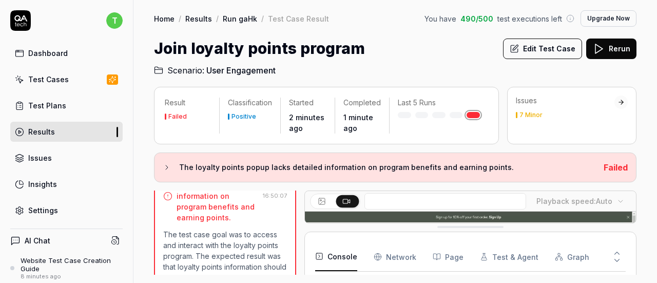
click at [384, 261] on Requests "Network" at bounding box center [394, 256] width 43 height 29
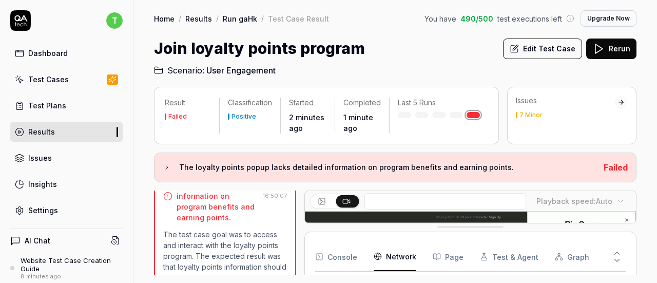
click at [350, 261] on button "Console" at bounding box center [336, 256] width 42 height 29
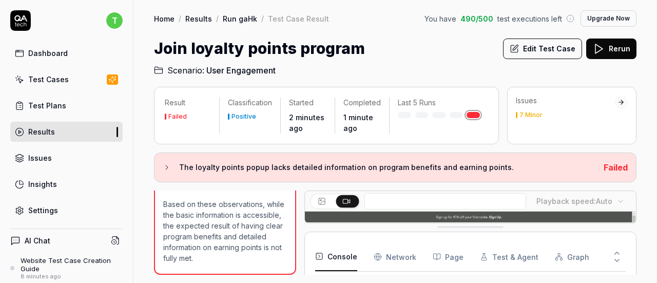
scroll to position [649, 0]
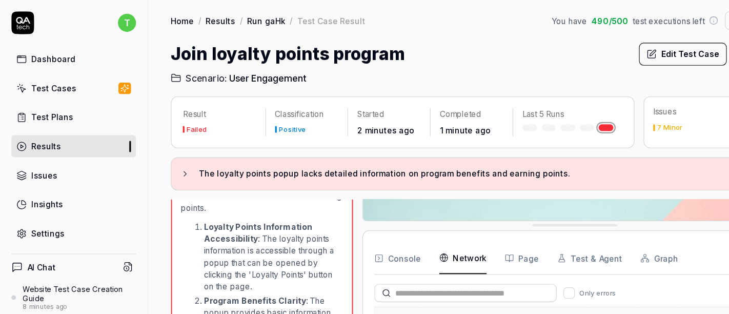
scroll to position [309, 0]
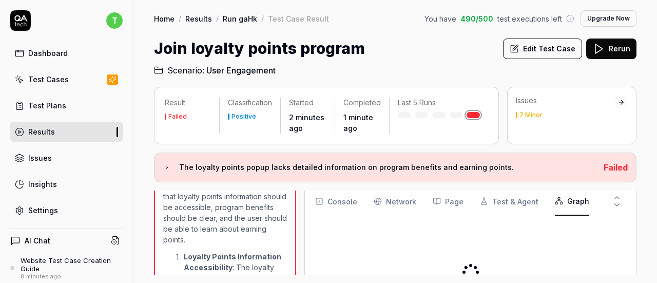
click at [576, 201] on button "Graph" at bounding box center [572, 201] width 34 height 29
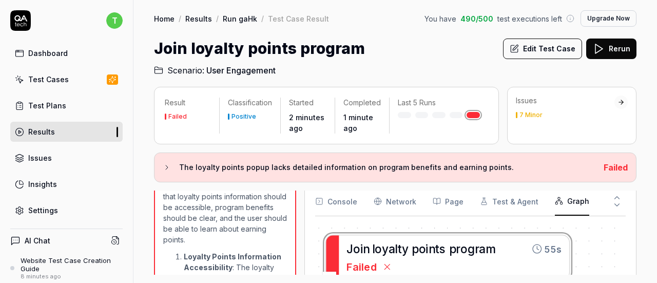
click at [618, 202] on icon at bounding box center [616, 204] width 9 height 9
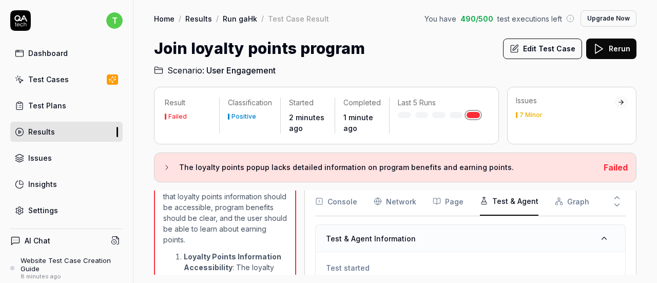
click at [505, 203] on button "Test & Agent" at bounding box center [509, 201] width 58 height 29
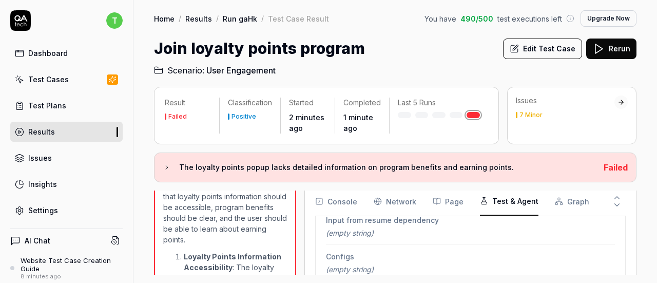
click at [450, 193] on button "Page" at bounding box center [447, 201] width 31 height 29
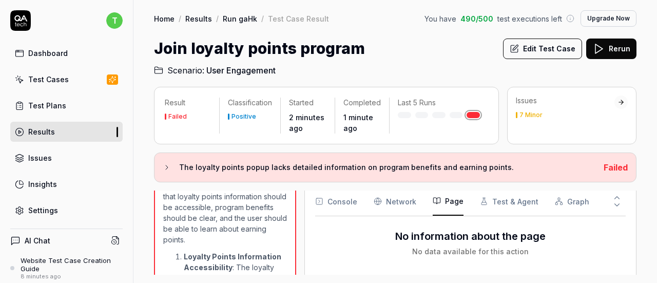
click at [405, 200] on Requests "Network" at bounding box center [394, 201] width 43 height 29
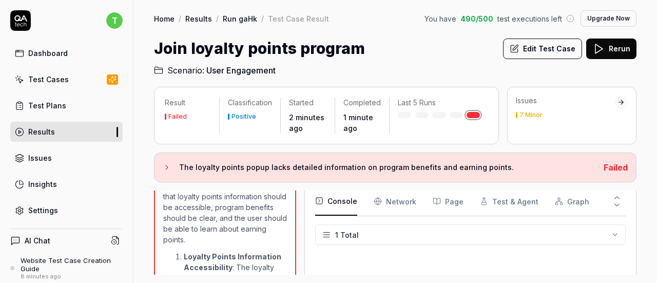
click at [321, 204] on icon "button" at bounding box center [319, 200] width 8 height 8
click at [392, 200] on Requests "Network" at bounding box center [394, 202] width 43 height 29
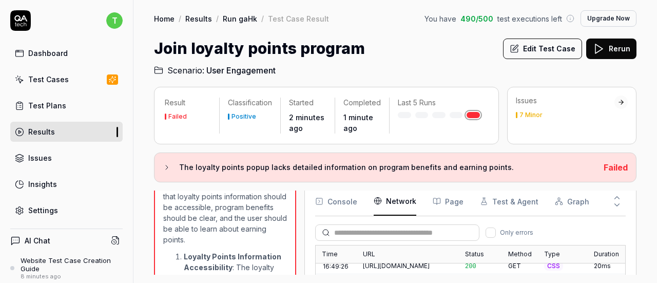
click at [63, 50] on div "Dashboard" at bounding box center [47, 53] width 39 height 11
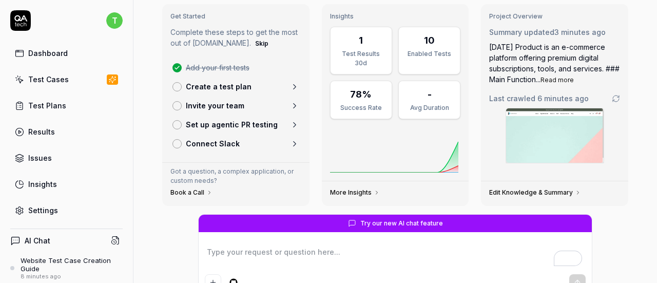
click at [261, 86] on link "Create a test plan" at bounding box center [235, 86] width 135 height 19
type textarea "*"
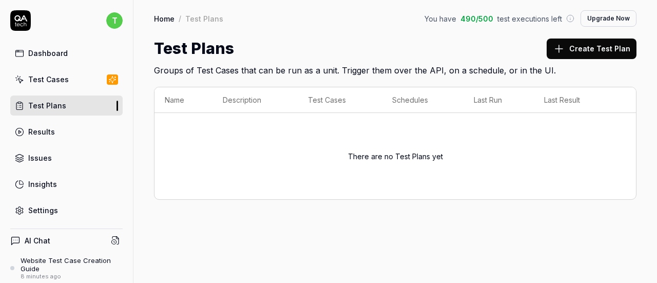
click at [561, 51] on icon at bounding box center [558, 49] width 12 height 12
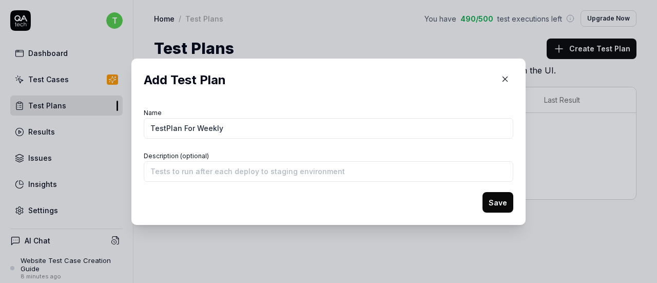
type input "TestPlan For Weekly"
click at [181, 182] on form "Name TestPlan For Weekly Description (optional) Save" at bounding box center [328, 159] width 369 height 107
click at [199, 171] on input "Description (optional)" at bounding box center [328, 171] width 369 height 21
paste input "TestPlan For Weekly"
type input "TestPlan For Weekly"
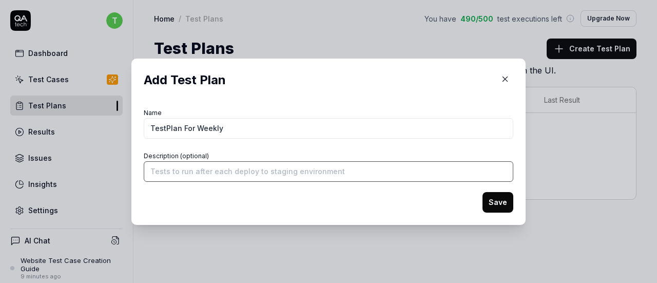
paste input "TestPlan For Weekly"
type input "TestPlan For Weekly on Production"
click at [482, 192] on button "Save" at bounding box center [497, 202] width 31 height 21
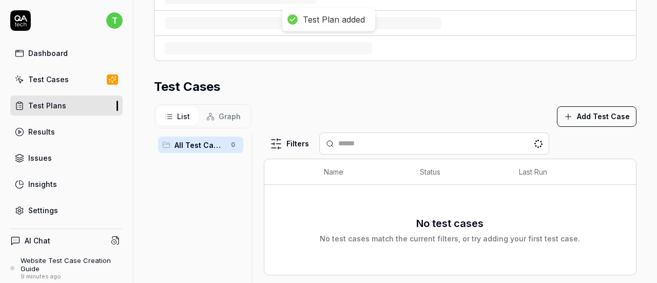
click at [176, 140] on span "All Test Cases" at bounding box center [199, 145] width 50 height 11
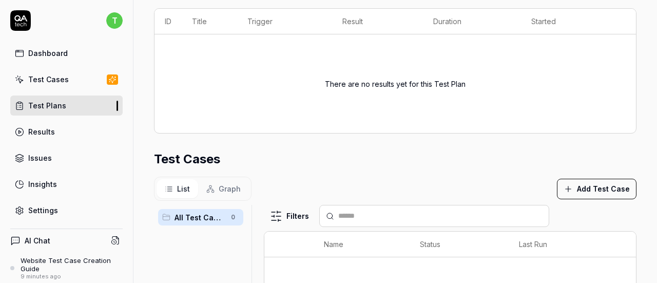
scroll to position [92, 0]
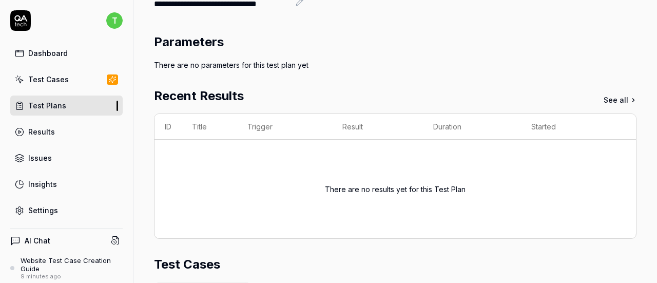
click at [50, 131] on div "Results" at bounding box center [41, 131] width 27 height 11
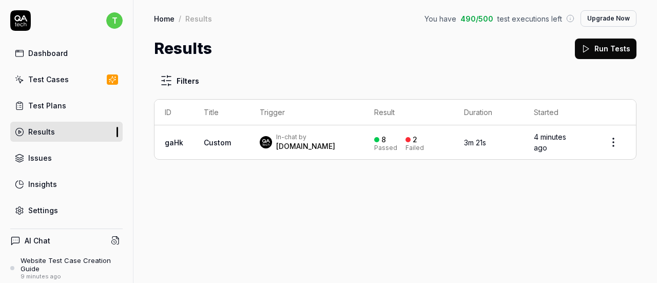
click at [70, 156] on link "Issues" at bounding box center [66, 158] width 112 height 20
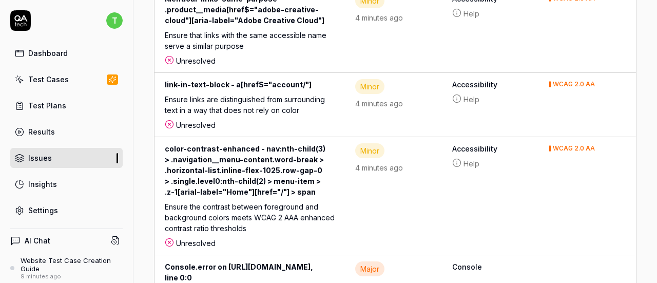
scroll to position [955, 0]
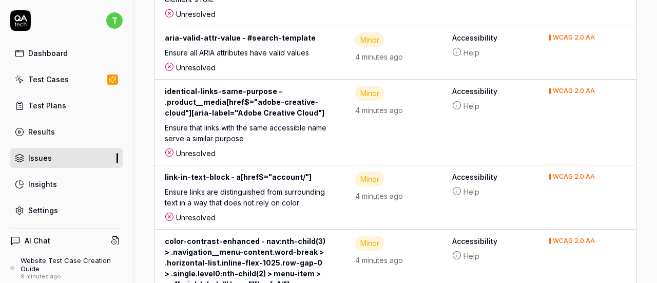
click at [46, 184] on div "Insights" at bounding box center [42, 184] width 29 height 11
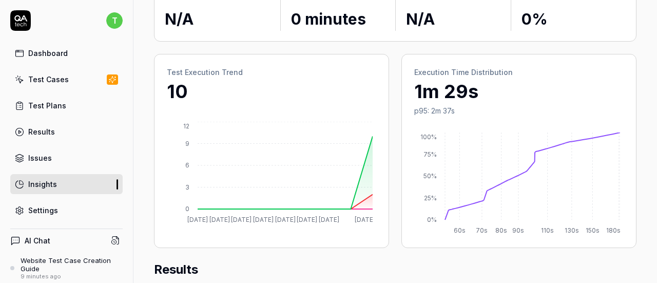
scroll to position [144, 0]
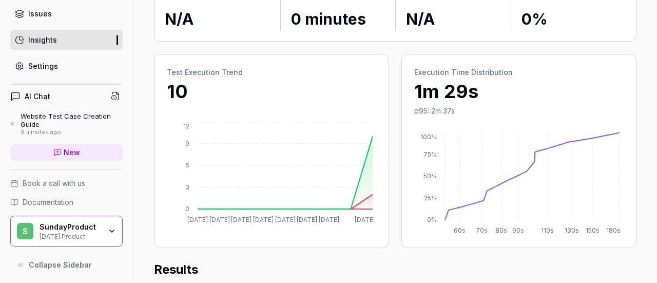
click at [51, 183] on span "Book a call with us" at bounding box center [54, 182] width 63 height 11
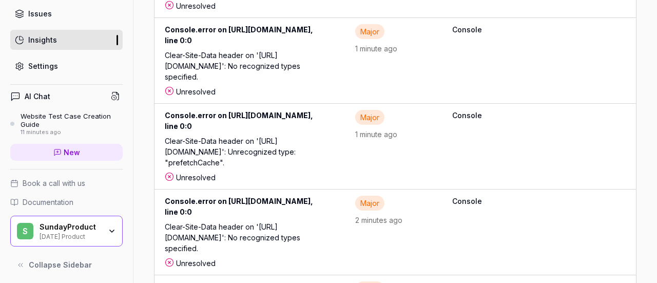
scroll to position [0, 0]
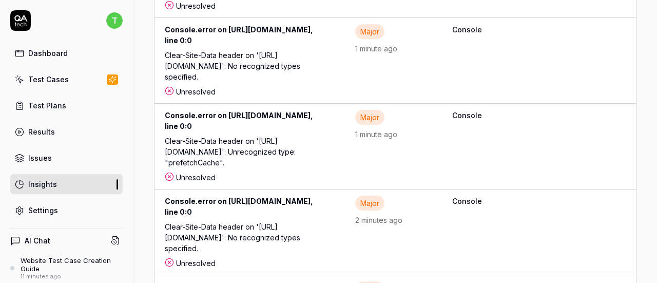
click at [76, 50] on link "Dashboard" at bounding box center [66, 53] width 112 height 20
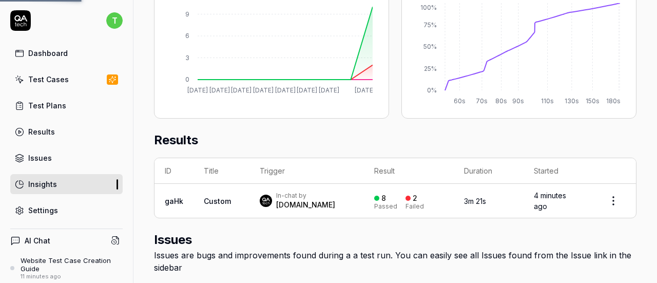
scroll to position [154, 0]
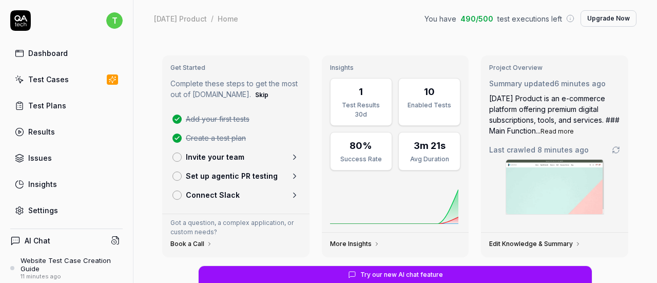
click at [467, 20] on span "490 / 500" at bounding box center [476, 18] width 33 height 11
click at [433, 15] on span "You have" at bounding box center [440, 18] width 32 height 11
click at [427, 18] on span "You have" at bounding box center [440, 18] width 32 height 11
click at [566, 15] on circle at bounding box center [569, 18] width 7 height 7
click at [558, 17] on div "You have 490 / 500 test executions left" at bounding box center [499, 18] width 150 height 11
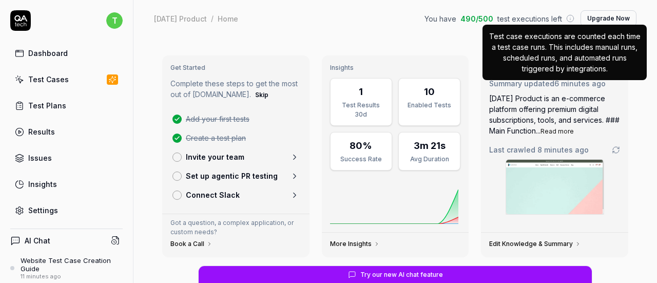
click at [564, 24] on div "You have 490 / 500 test executions left Test case executions are counted each t…" at bounding box center [499, 18] width 150 height 11
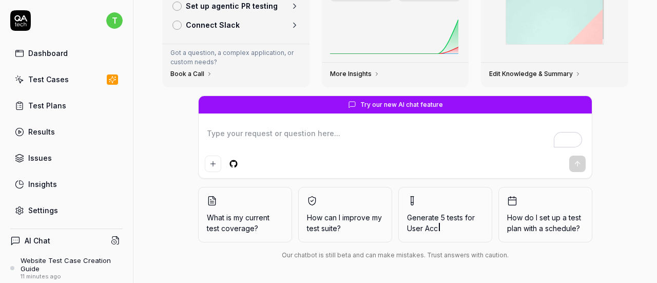
click at [32, 104] on div "Test Plans" at bounding box center [47, 105] width 38 height 11
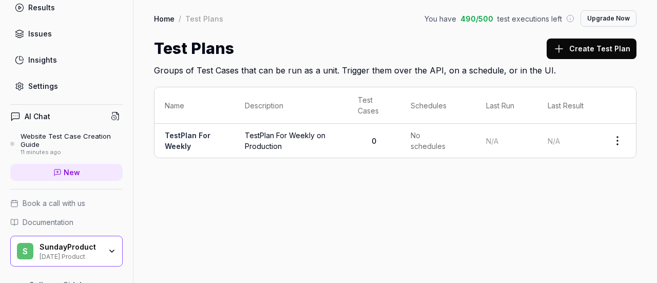
scroll to position [93, 0]
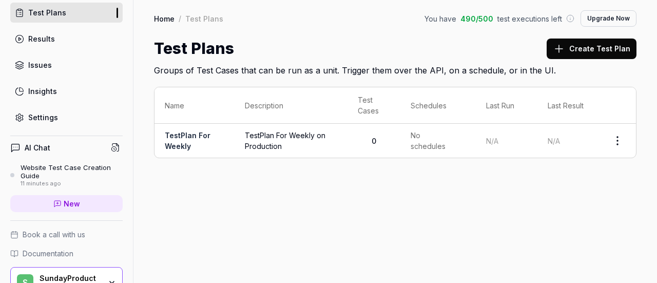
click at [54, 119] on div "Settings" at bounding box center [43, 117] width 30 height 11
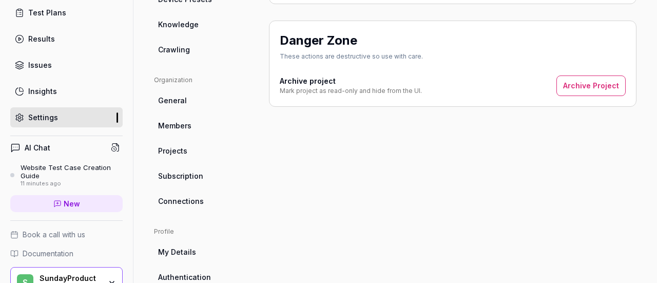
scroll to position [177, 0]
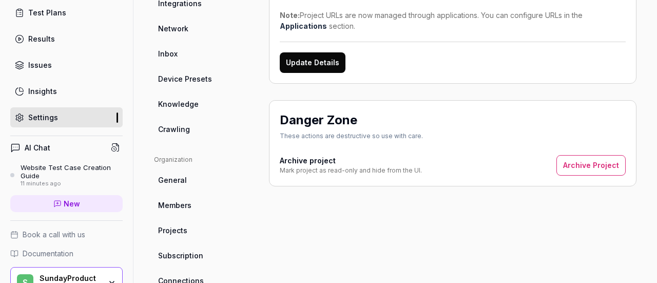
click at [187, 246] on link "Subscription" at bounding box center [203, 255] width 98 height 19
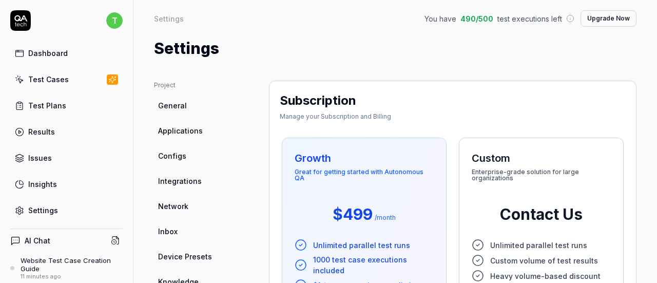
click at [81, 61] on link "Dashboard" at bounding box center [66, 53] width 112 height 20
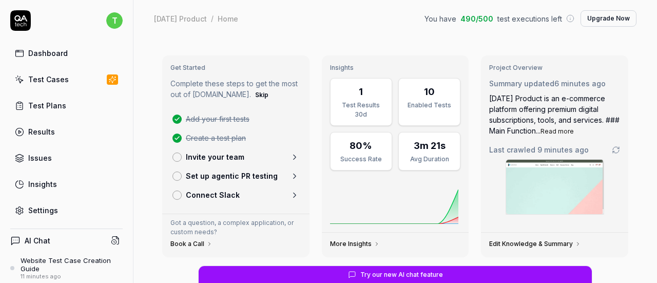
click at [234, 154] on p "Invite your team" at bounding box center [215, 156] width 58 height 11
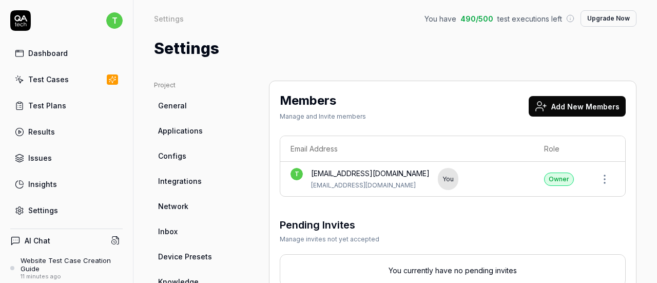
click at [79, 54] on link "Dashboard" at bounding box center [66, 53] width 112 height 20
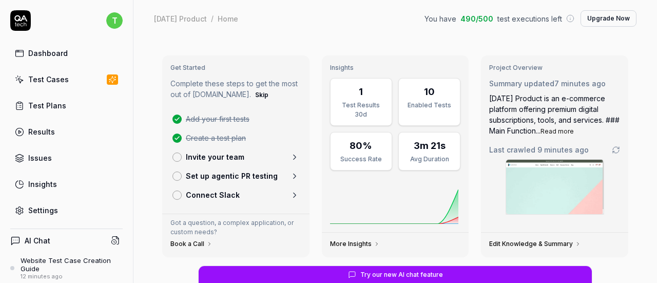
click at [272, 178] on p "Set up agentic PR testing" at bounding box center [232, 175] width 92 height 11
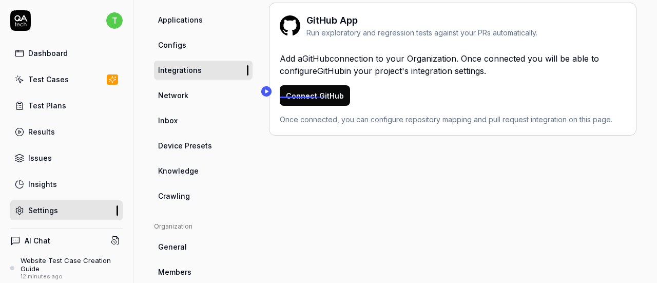
scroll to position [205, 0]
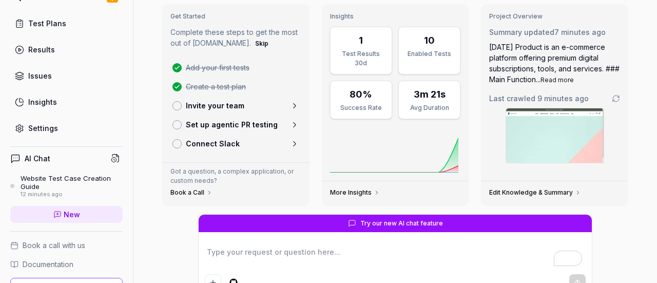
scroll to position [42, 0]
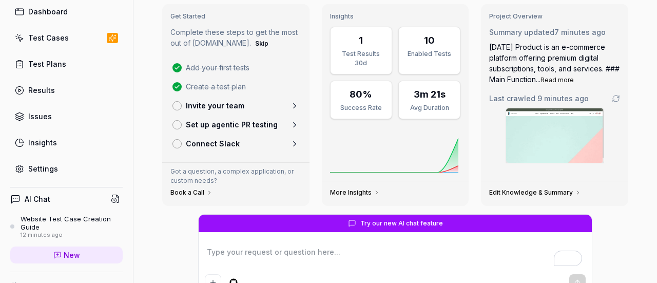
click at [56, 56] on link "Test Plans" at bounding box center [66, 64] width 112 height 20
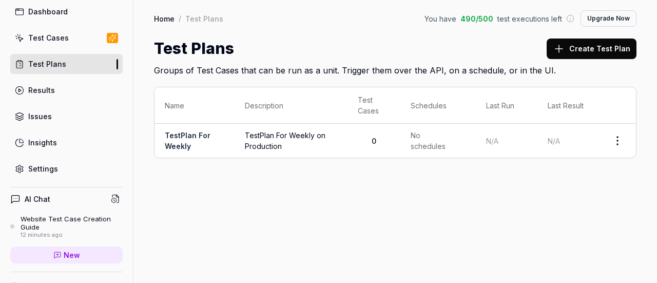
click at [35, 163] on div "Settings" at bounding box center [43, 168] width 30 height 11
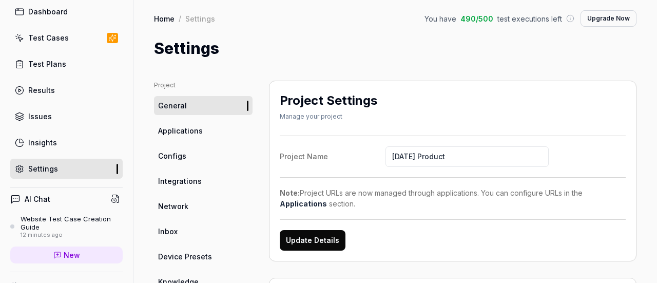
click at [68, 130] on div "Dashboard Test Cases Test Plans Results Issues Insights Settings" at bounding box center [66, 90] width 112 height 177
click at [51, 143] on div "Insights" at bounding box center [42, 142] width 29 height 11
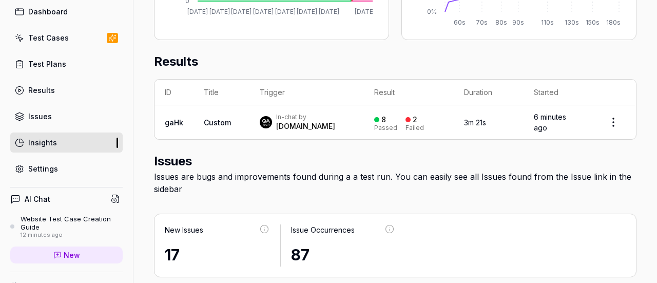
scroll to position [308, 0]
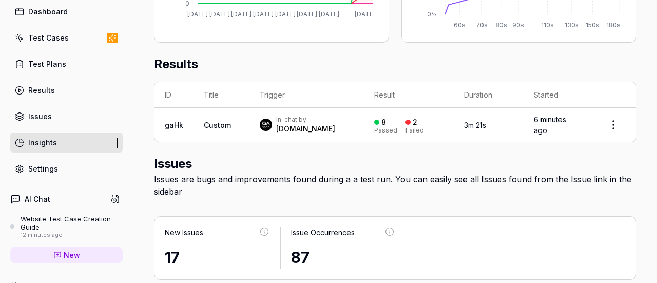
click at [608, 115] on html "t Dashboard Test Cases Test Plans Results Issues Insights Settings AI Chat Webs…" at bounding box center [328, 141] width 657 height 283
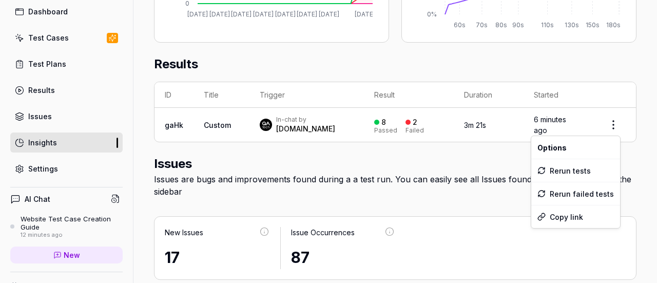
click at [399, 182] on html "t Dashboard Test Cases Test Plans Results Issues Insights Settings AI Chat Webs…" at bounding box center [328, 141] width 657 height 283
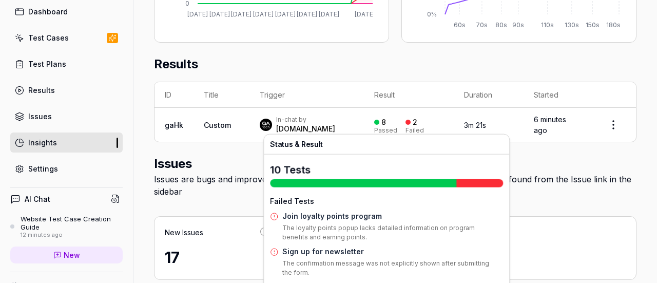
click at [374, 123] on div "8 Passed 2 Failed" at bounding box center [409, 124] width 70 height 17
click at [412, 121] on div "2" at bounding box center [414, 121] width 5 height 9
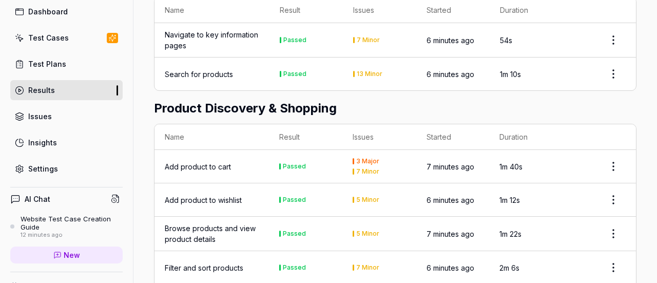
scroll to position [205, 0]
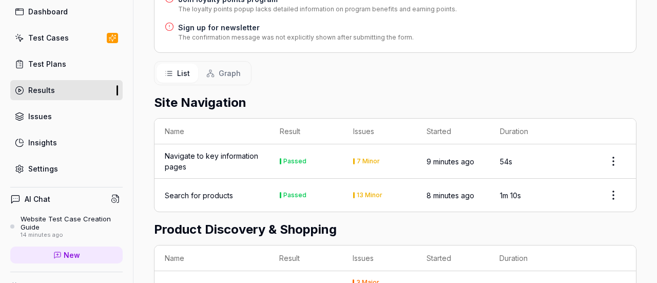
click at [215, 81] on button "Graph" at bounding box center [223, 73] width 51 height 19
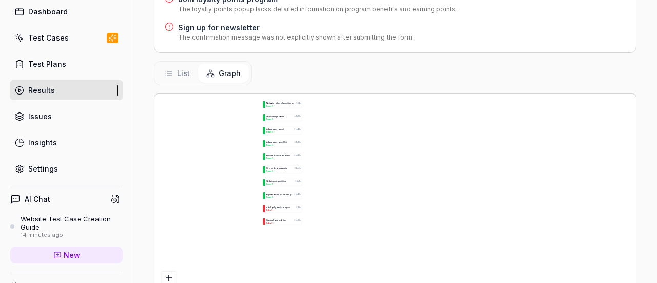
drag, startPoint x: 238, startPoint y: 197, endPoint x: 261, endPoint y: 142, distance: 59.3
click at [248, 130] on div "N a v i g a t e t o k e y i n f o r m a t i o n p a g e s 54s Passed S e a r c …" at bounding box center [394, 206] width 481 height 225
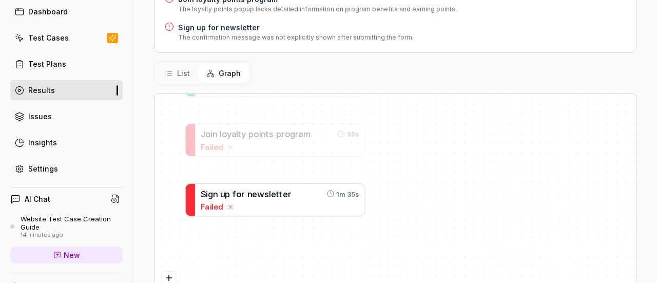
drag, startPoint x: 261, startPoint y: 184, endPoint x: 292, endPoint y: 199, distance: 34.6
click at [292, 199] on div "S i g n u p f o r n e w s l e t t e r 1m 35s Failed" at bounding box center [280, 199] width 159 height 25
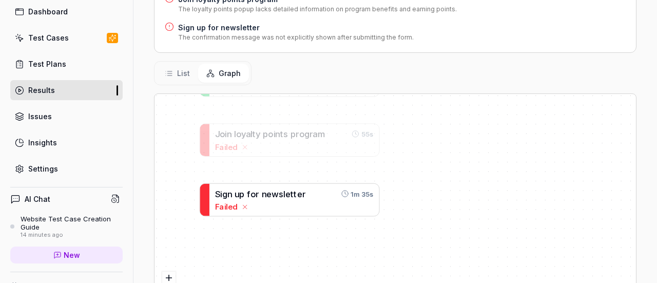
click at [275, 201] on div "Failed" at bounding box center [294, 206] width 159 height 11
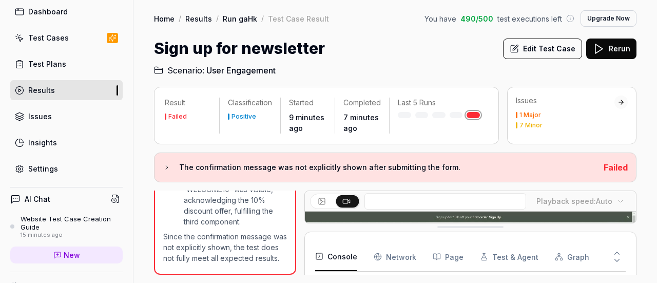
scroll to position [84, 0]
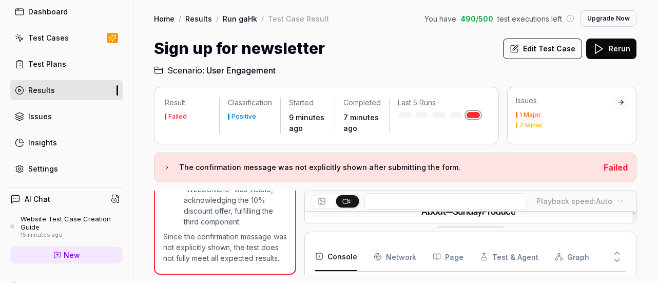
click at [387, 257] on Requests "Network" at bounding box center [394, 256] width 43 height 29
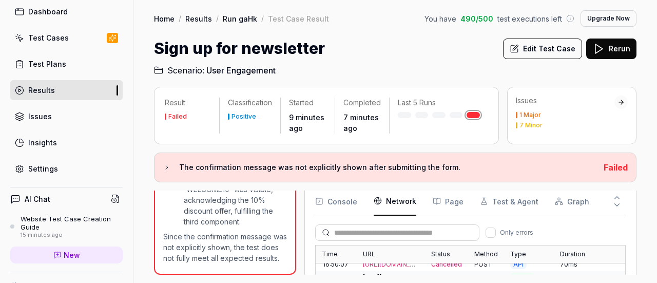
scroll to position [817, 0]
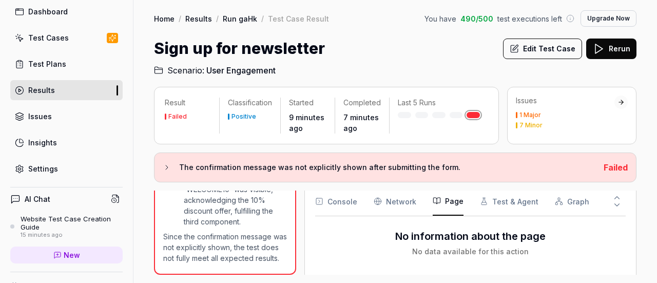
click at [436, 201] on icon "button" at bounding box center [436, 200] width 8 height 8
click at [508, 206] on button "Test & Agent" at bounding box center [509, 201] width 58 height 29
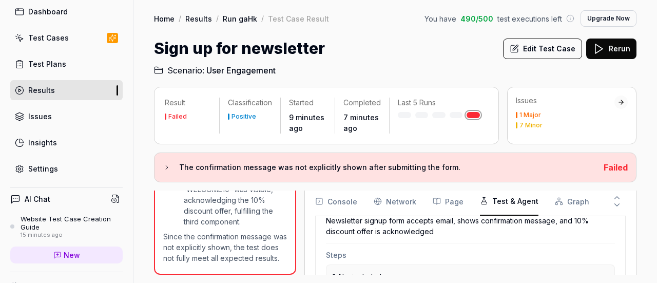
scroll to position [154, 0]
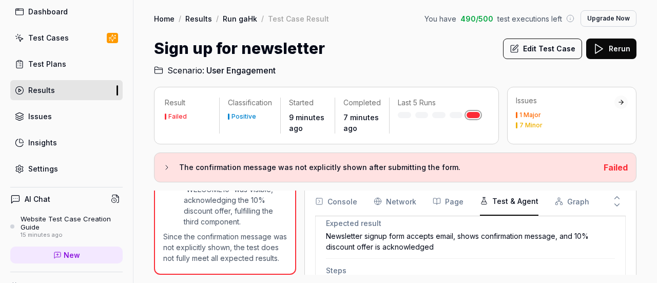
click at [446, 241] on div "Newsletter signup form accepts email, shows confirmation message, and 10% disco…" at bounding box center [470, 241] width 289 height 22
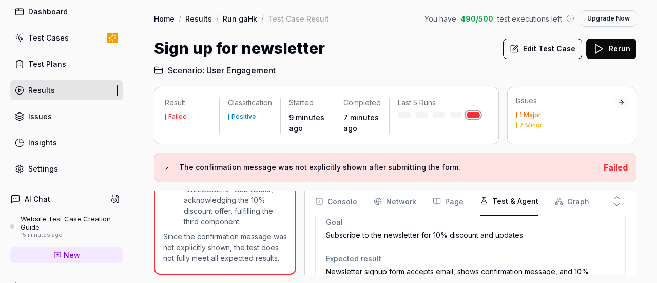
scroll to position [103, 0]
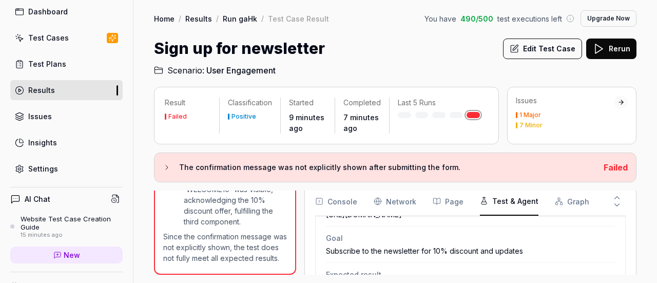
click at [443, 252] on div "Subscribe to the newsletter for 10% discount and updates" at bounding box center [470, 250] width 289 height 11
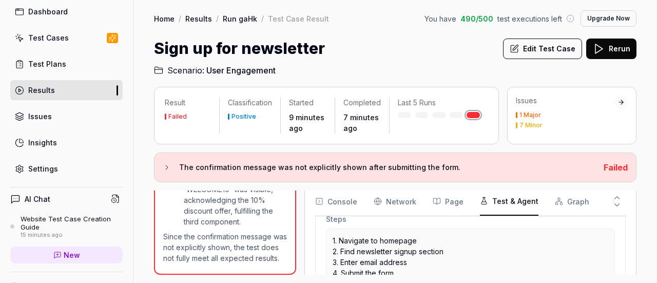
click at [422, 253] on p "1. Navigate to homepage 2. Find newsletter signup section 3. Enter email addres…" at bounding box center [469, 262] width 275 height 54
click at [344, 261] on p "1. Navigate to homepage 2. Find newsletter signup section 3. Enter email addres…" at bounding box center [469, 262] width 275 height 54
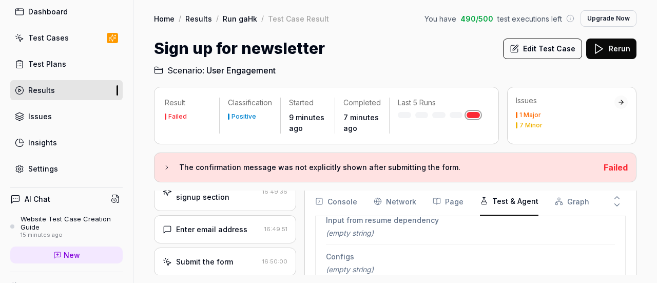
scroll to position [71, 0]
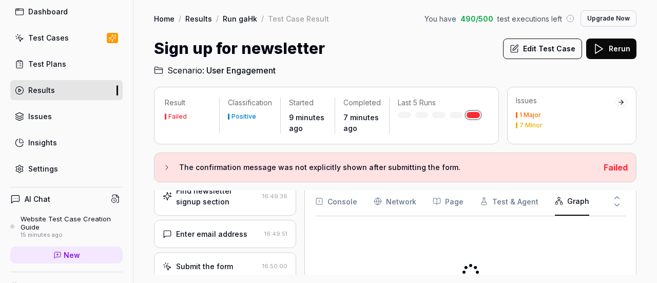
click at [573, 203] on button "Graph" at bounding box center [572, 201] width 34 height 29
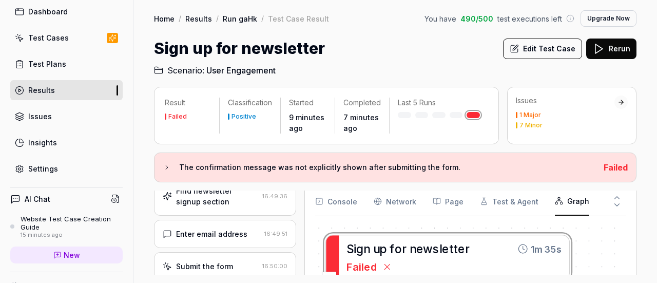
click at [63, 65] on div "Test Plans" at bounding box center [47, 63] width 38 height 11
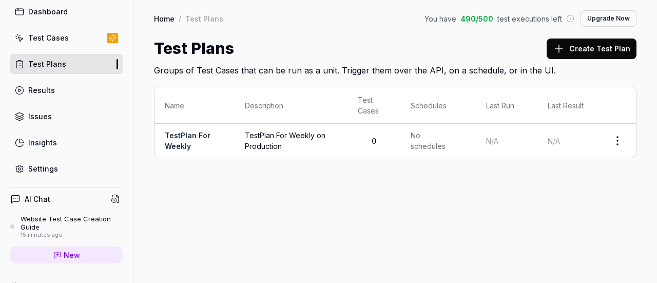
click at [70, 44] on link "Test Cases" at bounding box center [66, 38] width 112 height 20
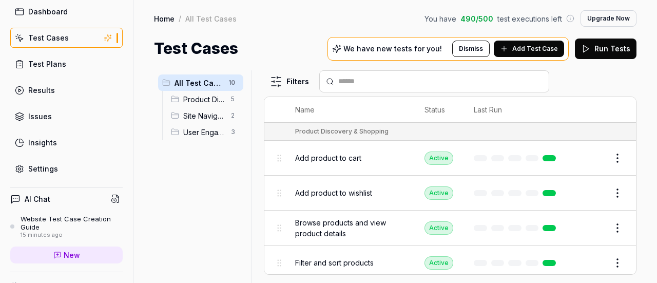
click at [512, 51] on button "Add Test Case" at bounding box center [528, 49] width 70 height 16
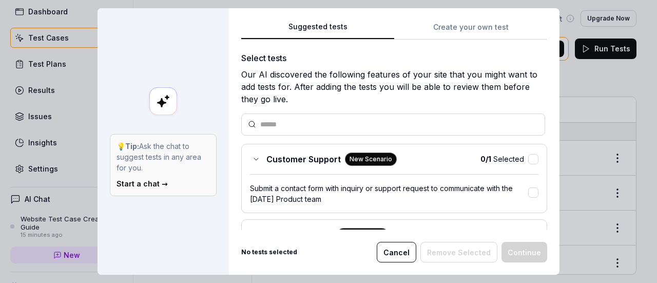
click at [398, 256] on button "Cancel" at bounding box center [396, 252] width 39 height 21
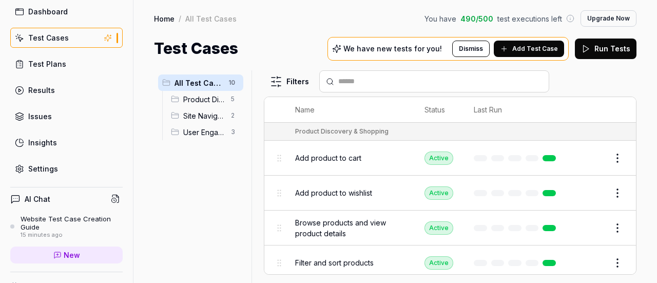
click at [521, 46] on span "Add Test Case" at bounding box center [535, 48] width 46 height 9
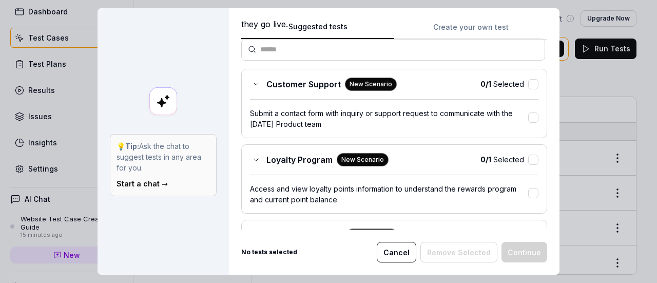
scroll to position [103, 0]
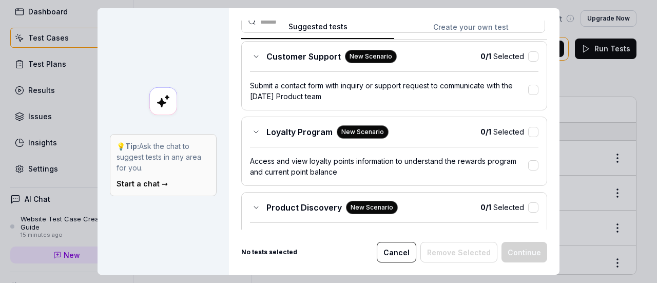
click at [254, 131] on icon at bounding box center [256, 132] width 4 height 2
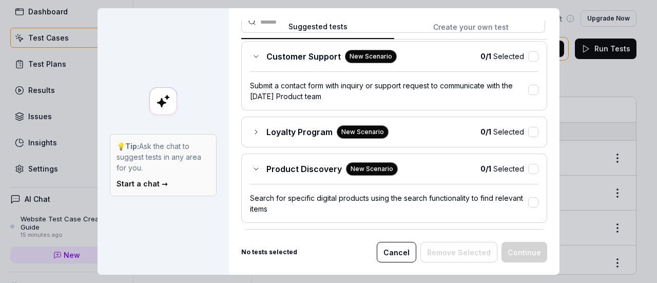
click at [252, 129] on icon at bounding box center [256, 132] width 8 height 8
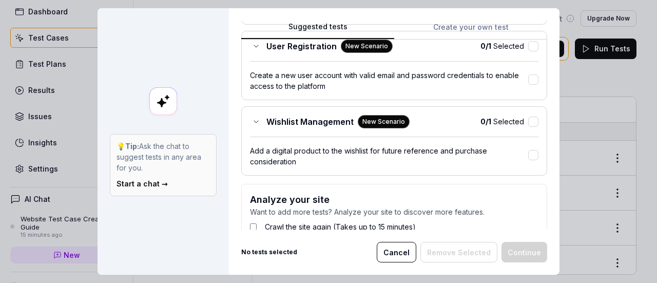
scroll to position [671, 0]
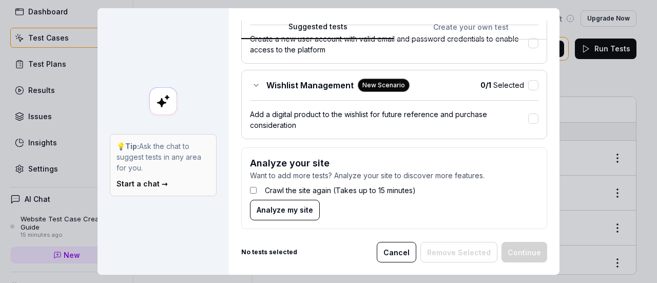
click at [251, 78] on div "Wishlist Management New Scenario" at bounding box center [330, 84] width 160 height 13
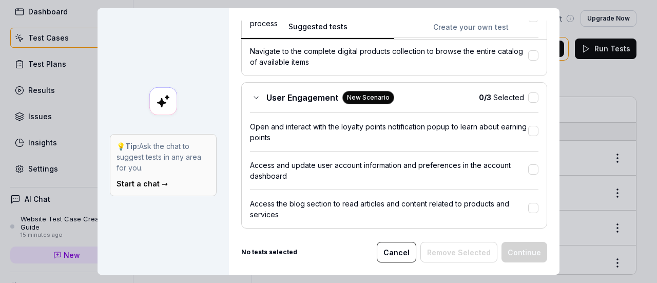
scroll to position [428, 0]
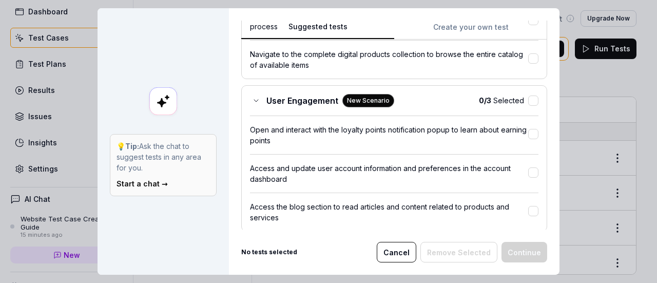
click at [244, 92] on div "User Engagement New Scenario 0 / 3 Selected Open and interact with the loyalty …" at bounding box center [394, 158] width 306 height 146
click at [261, 100] on div "User Engagement New Scenario" at bounding box center [322, 100] width 144 height 13
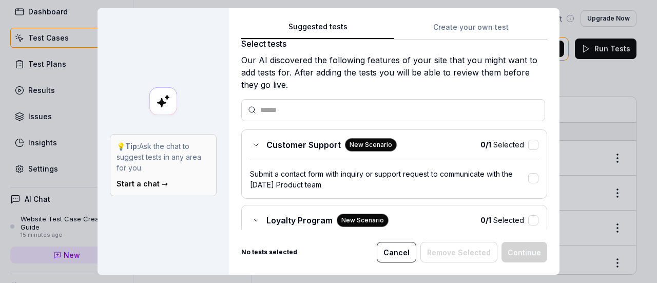
scroll to position [0, 0]
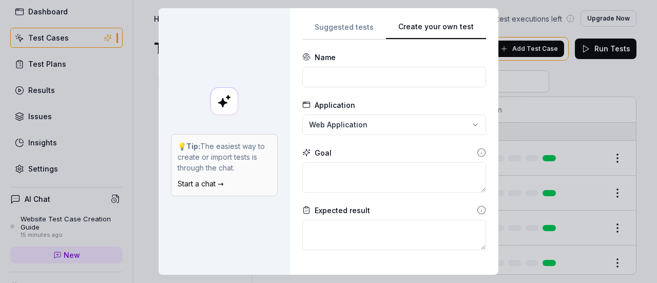
click at [445, 35] on button "Create your own test" at bounding box center [436, 30] width 100 height 18
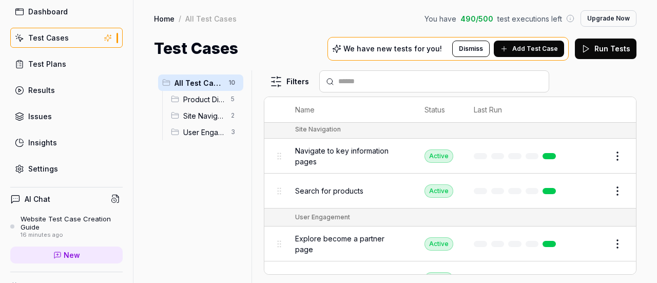
scroll to position [248, 0]
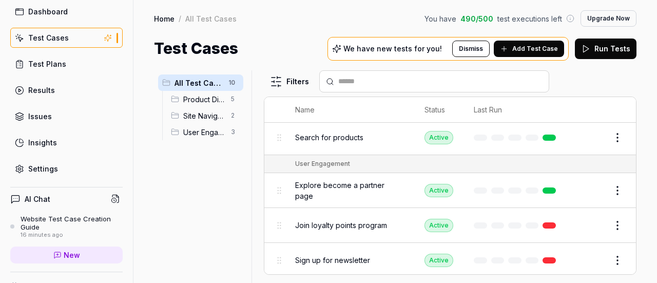
click at [530, 44] on span "Add Test Case" at bounding box center [535, 48] width 46 height 9
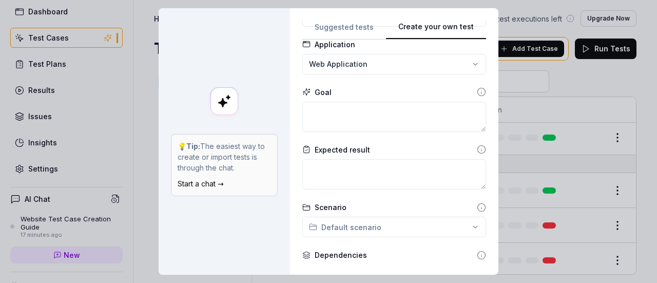
scroll to position [35, 0]
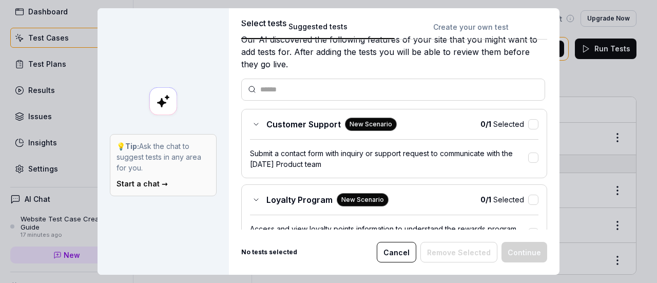
click at [345, 28] on button "Suggested tests" at bounding box center [317, 30] width 153 height 18
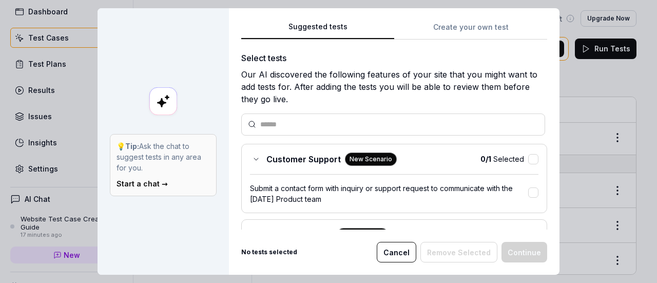
scroll to position [51, 0]
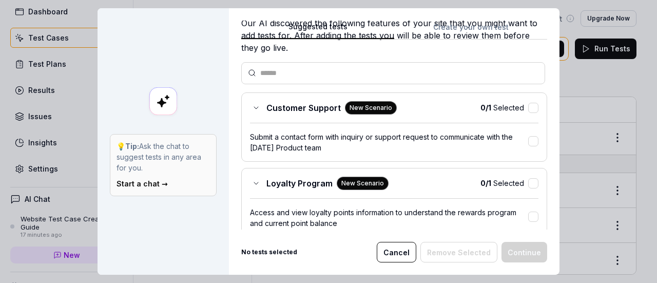
click at [253, 110] on icon at bounding box center [256, 108] width 8 height 8
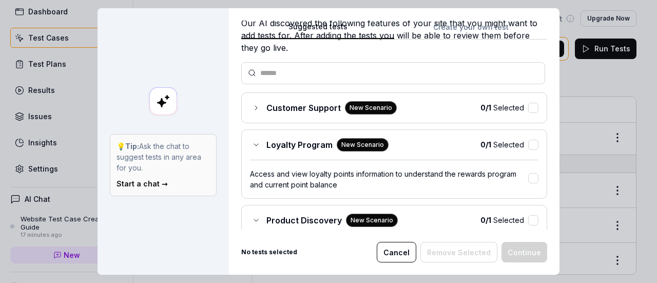
click at [252, 109] on icon at bounding box center [256, 108] width 8 height 8
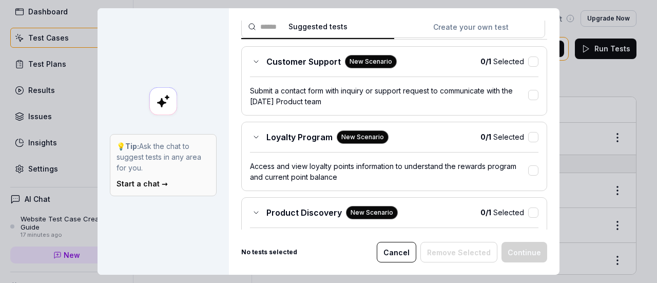
scroll to position [103, 0]
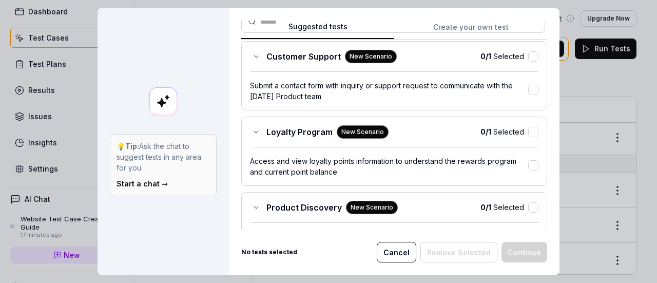
click at [256, 58] on div "Customer Support New Scenario" at bounding box center [323, 56] width 147 height 13
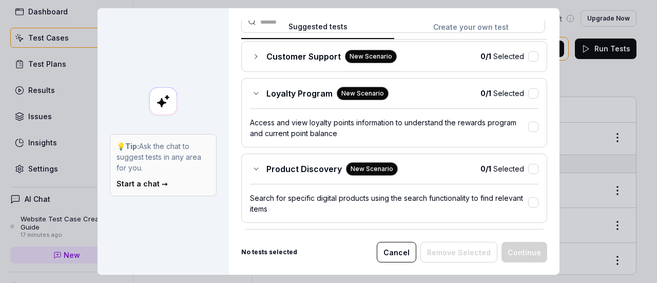
click at [259, 92] on div "Loyalty Program New Scenario" at bounding box center [319, 93] width 139 height 13
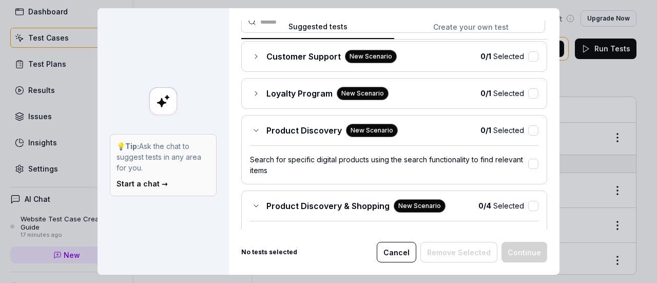
click at [253, 92] on icon at bounding box center [256, 93] width 8 height 8
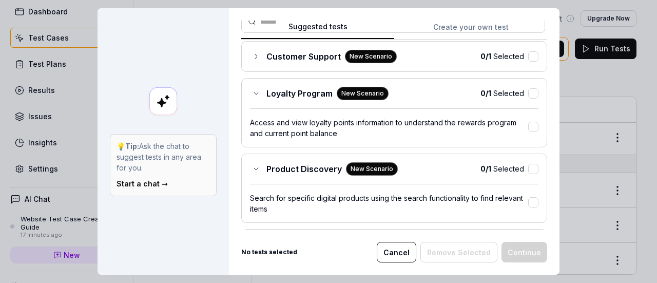
click at [252, 91] on icon at bounding box center [256, 93] width 8 height 8
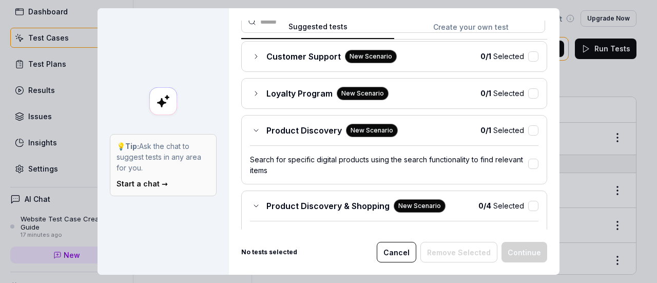
click at [266, 129] on span "Product Discovery" at bounding box center [303, 130] width 75 height 12
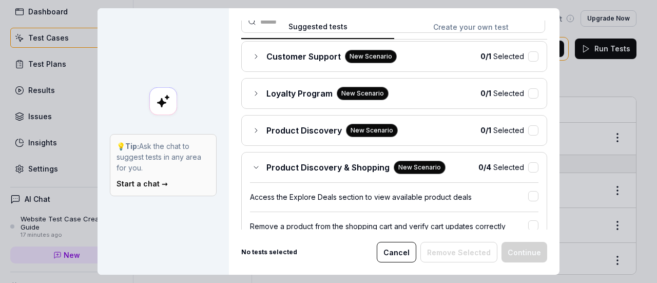
click at [258, 125] on div "Product Discovery New Scenario" at bounding box center [324, 130] width 148 height 13
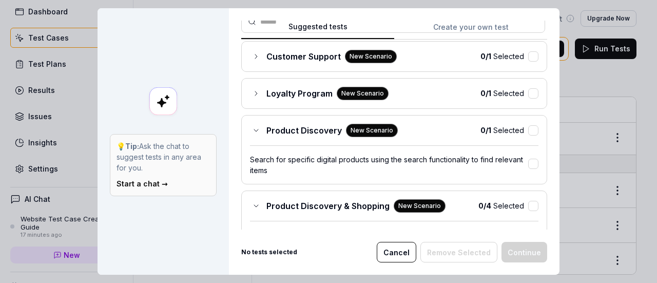
click at [258, 130] on div "Product Discovery New Scenario" at bounding box center [324, 130] width 148 height 13
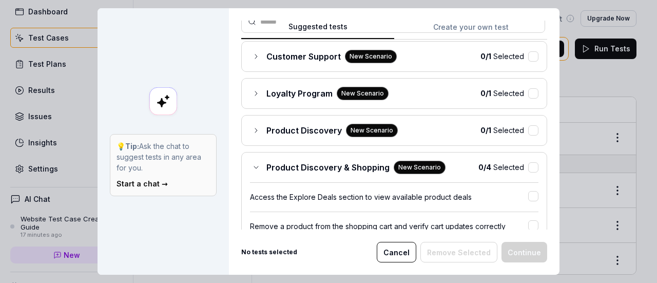
scroll to position [154, 0]
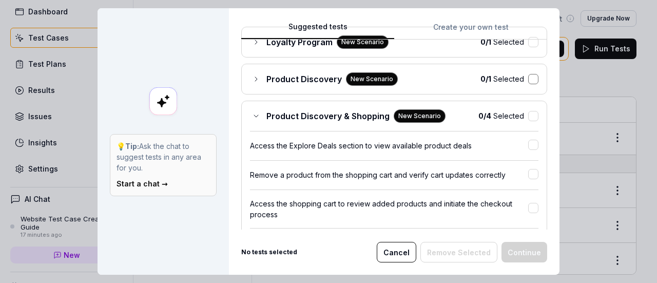
click at [528, 80] on button "button" at bounding box center [533, 79] width 10 height 10
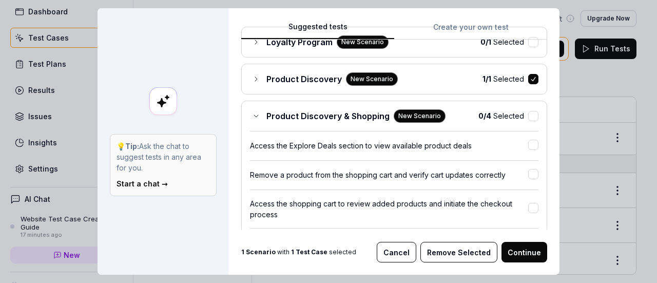
scroll to position [205, 0]
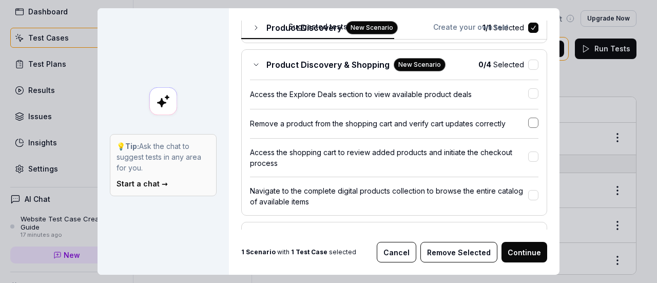
click at [528, 122] on button "button" at bounding box center [533, 122] width 10 height 10
drag, startPoint x: 480, startPoint y: 150, endPoint x: 479, endPoint y: 142, distance: 8.8
click at [479, 142] on div "Access the shopping cart to review added products and initiate the checkout pro…" at bounding box center [394, 152] width 288 height 30
click at [528, 122] on button "button" at bounding box center [533, 122] width 10 height 10
click at [520, 147] on div "Access the shopping cart to review added products and initiate the checkout pro…" at bounding box center [394, 153] width 288 height 30
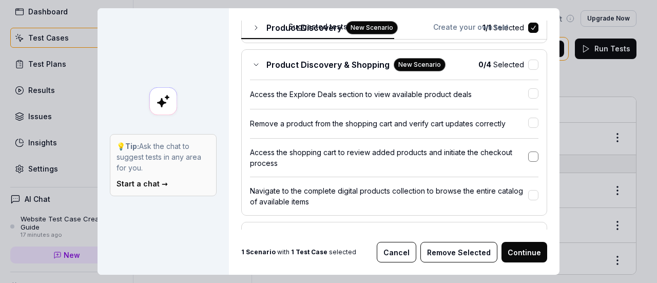
click at [528, 155] on button "button" at bounding box center [533, 156] width 10 height 10
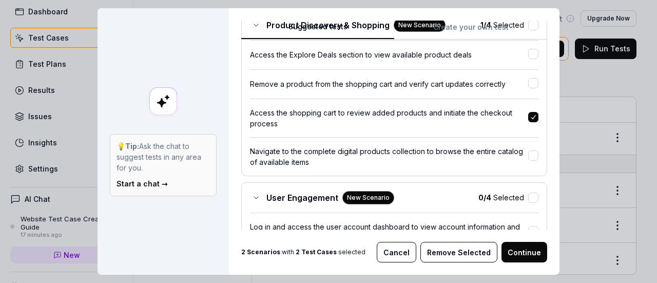
scroll to position [256, 0]
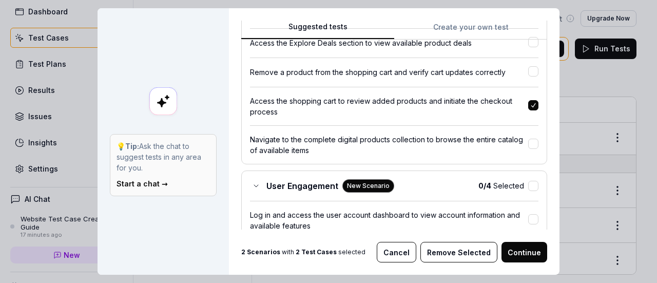
click at [528, 100] on button "button" at bounding box center [533, 105] width 10 height 10
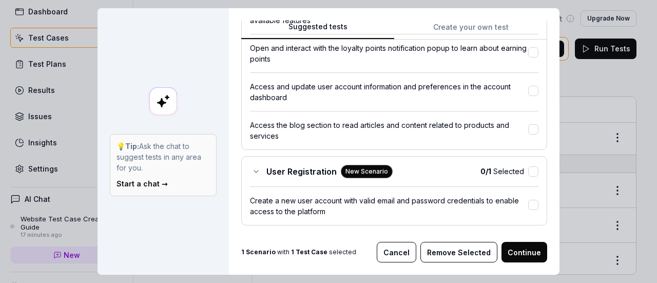
scroll to position [564, 0]
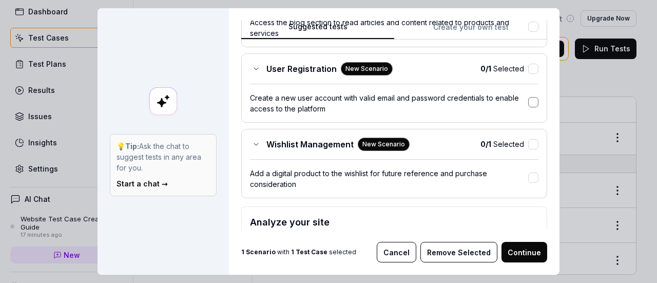
click at [528, 97] on button "button" at bounding box center [533, 102] width 10 height 10
click at [515, 105] on div "Create a new user account with valid email and password credentials to enable a…" at bounding box center [389, 103] width 278 height 22
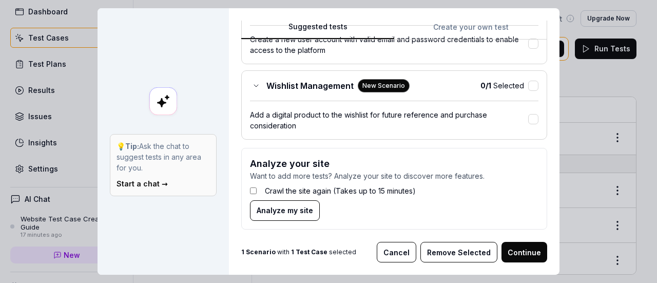
scroll to position [624, 0]
click at [283, 208] on span "Analyze my site" at bounding box center [284, 209] width 56 height 11
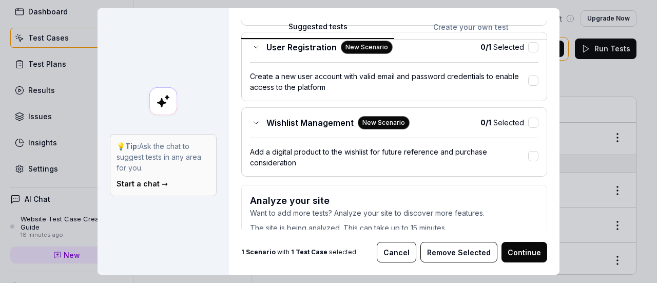
scroll to position [610, 0]
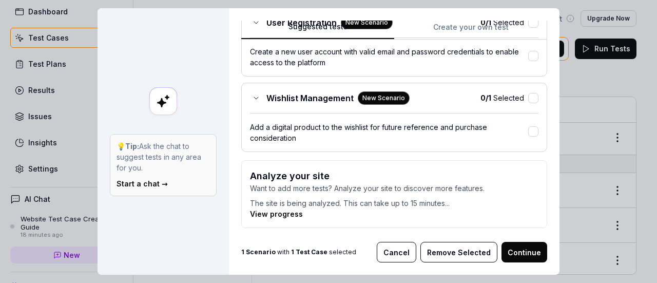
click at [396, 249] on button "Cancel" at bounding box center [396, 252] width 39 height 21
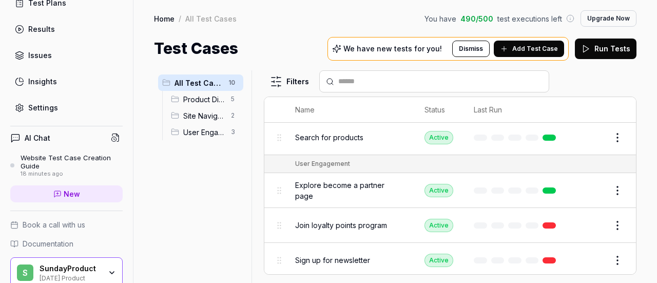
scroll to position [0, 0]
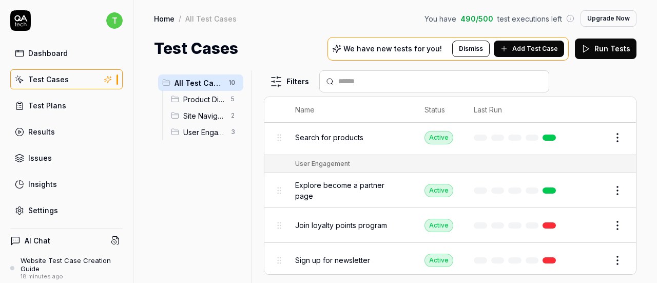
click at [51, 50] on div "Dashboard" at bounding box center [47, 53] width 39 height 11
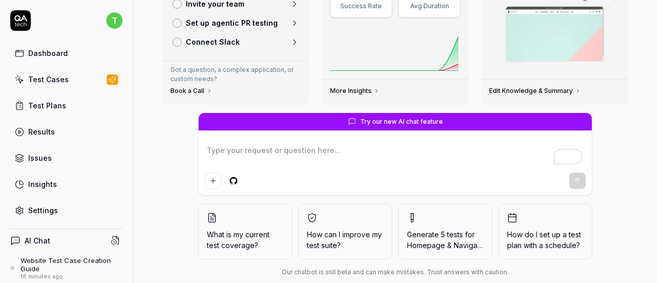
scroll to position [170, 0]
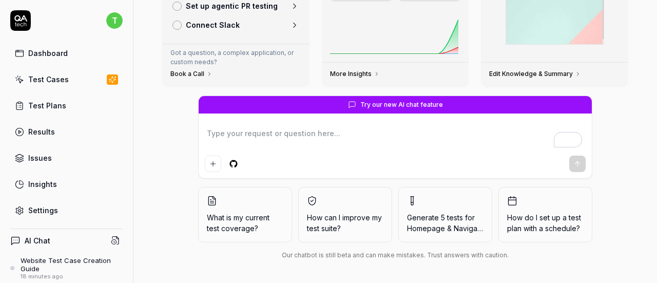
click at [68, 201] on link "Settings" at bounding box center [66, 210] width 112 height 20
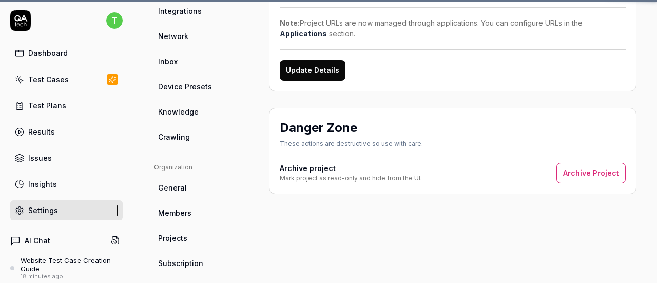
scroll to position [14, 0]
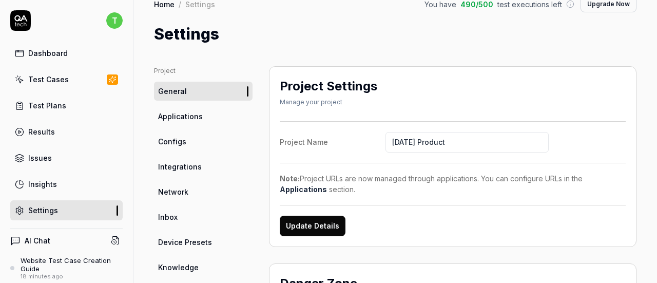
click at [74, 53] on link "Dashboard" at bounding box center [66, 53] width 112 height 20
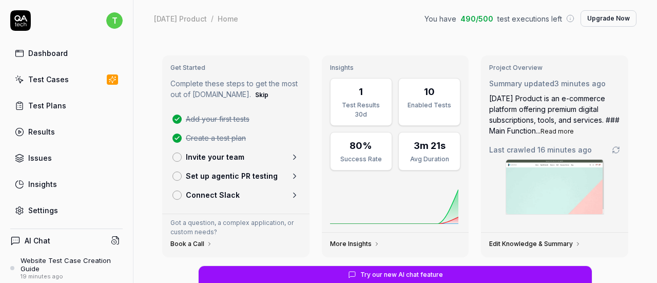
type textarea "*"
